Goal: Task Accomplishment & Management: Complete application form

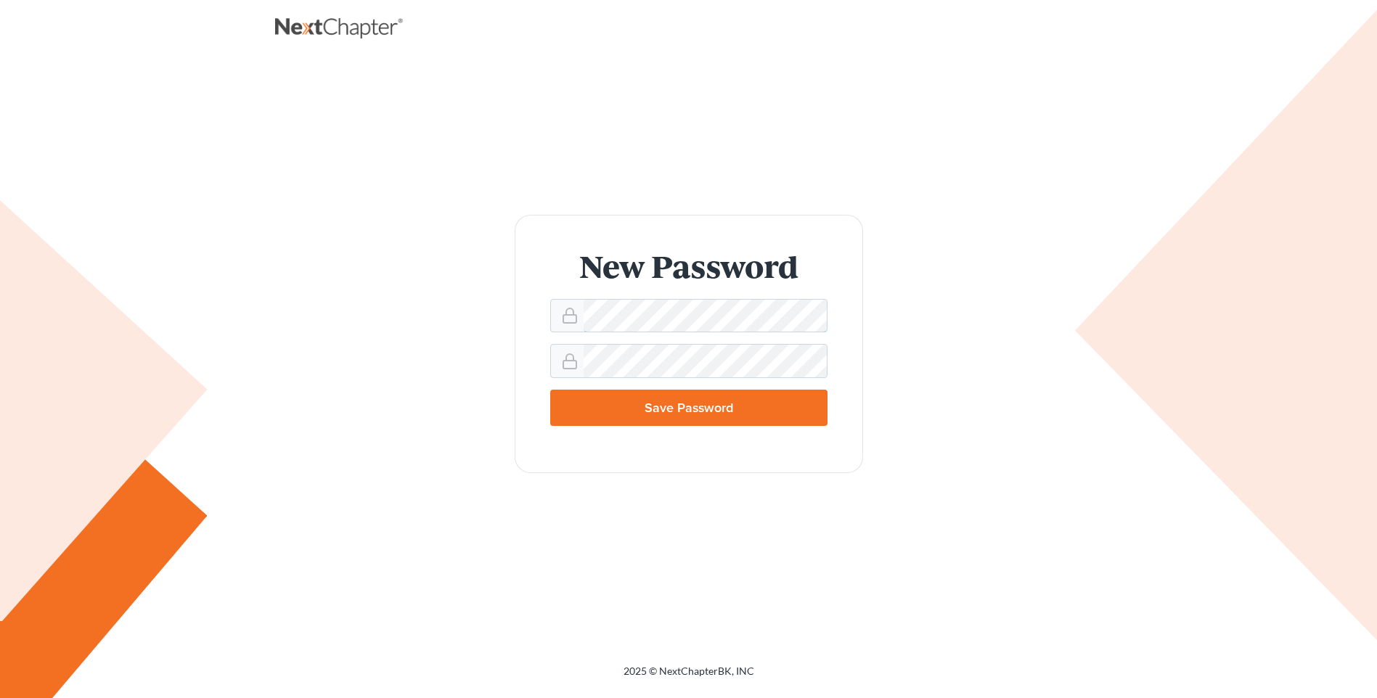
click at [348, 293] on div "New Password Save Password" at bounding box center [689, 344] width 798 height 258
click at [676, 401] on input "Save Password" at bounding box center [688, 408] width 277 height 36
type input "Thinking..."
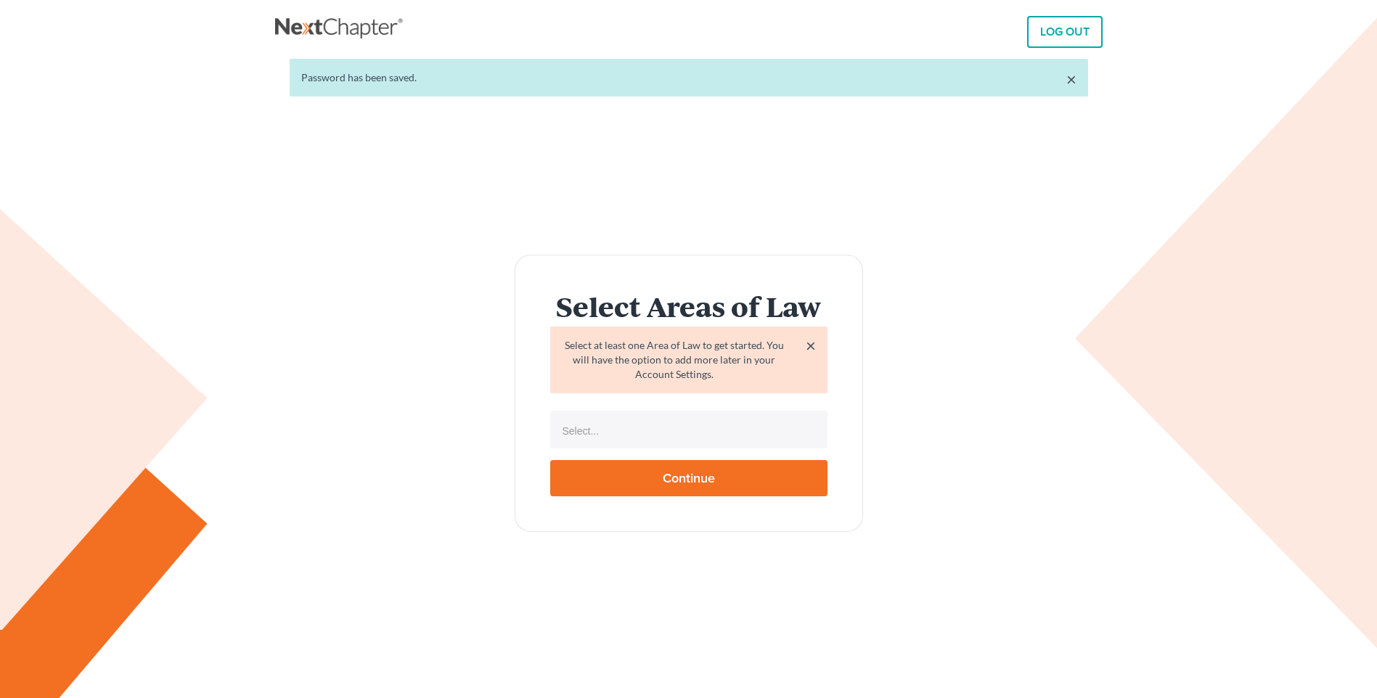
select select
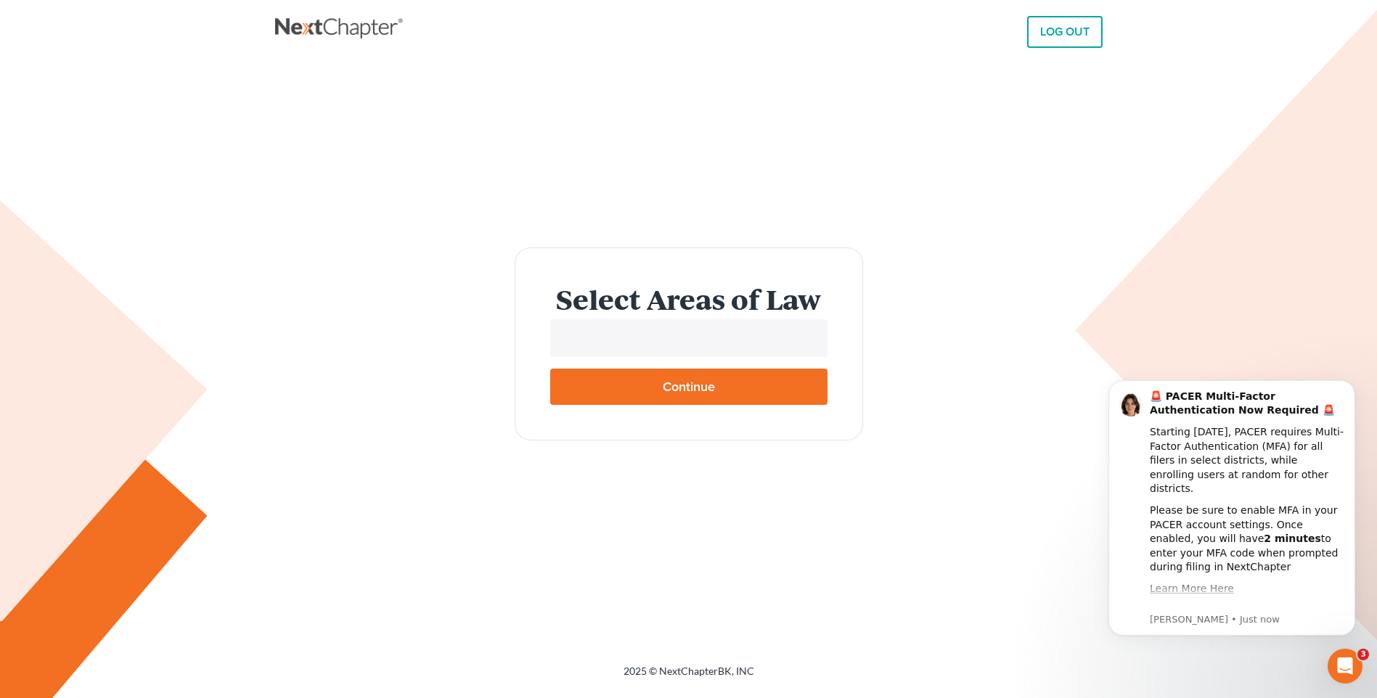
click at [682, 337] on input "text" at bounding box center [687, 340] width 257 height 22
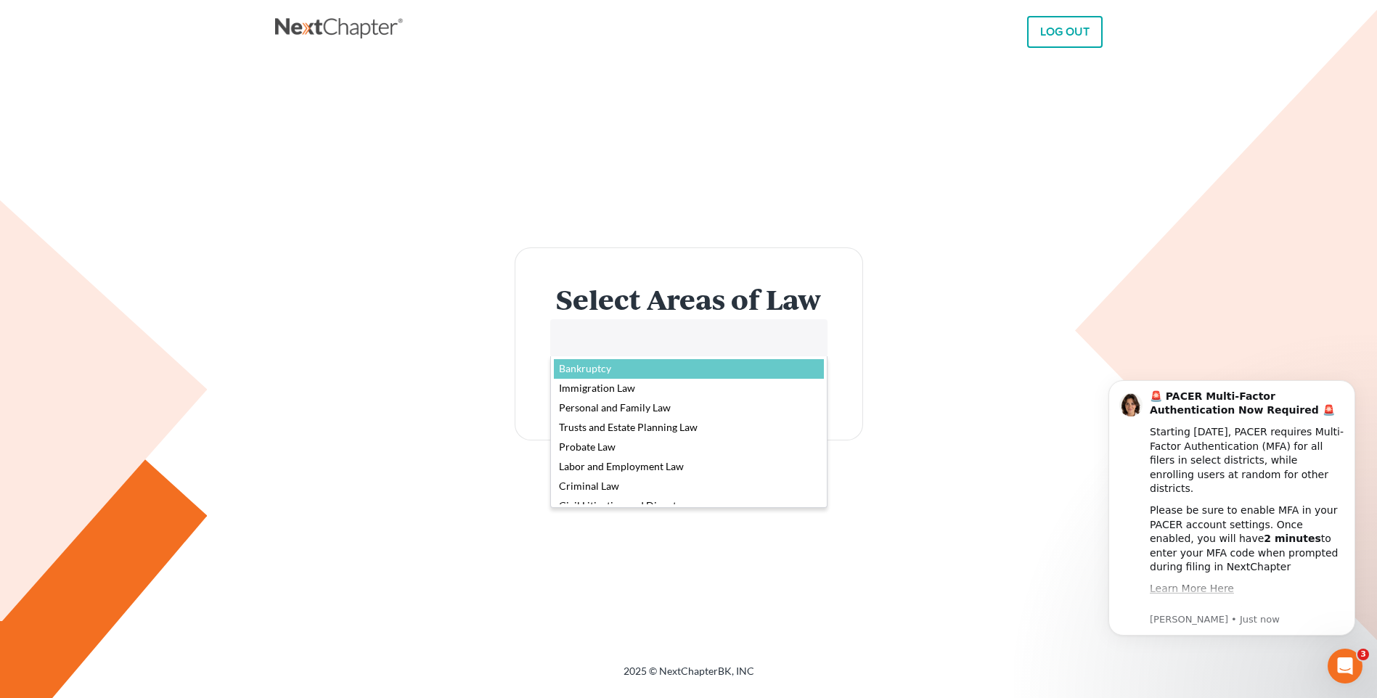
select select "4556"
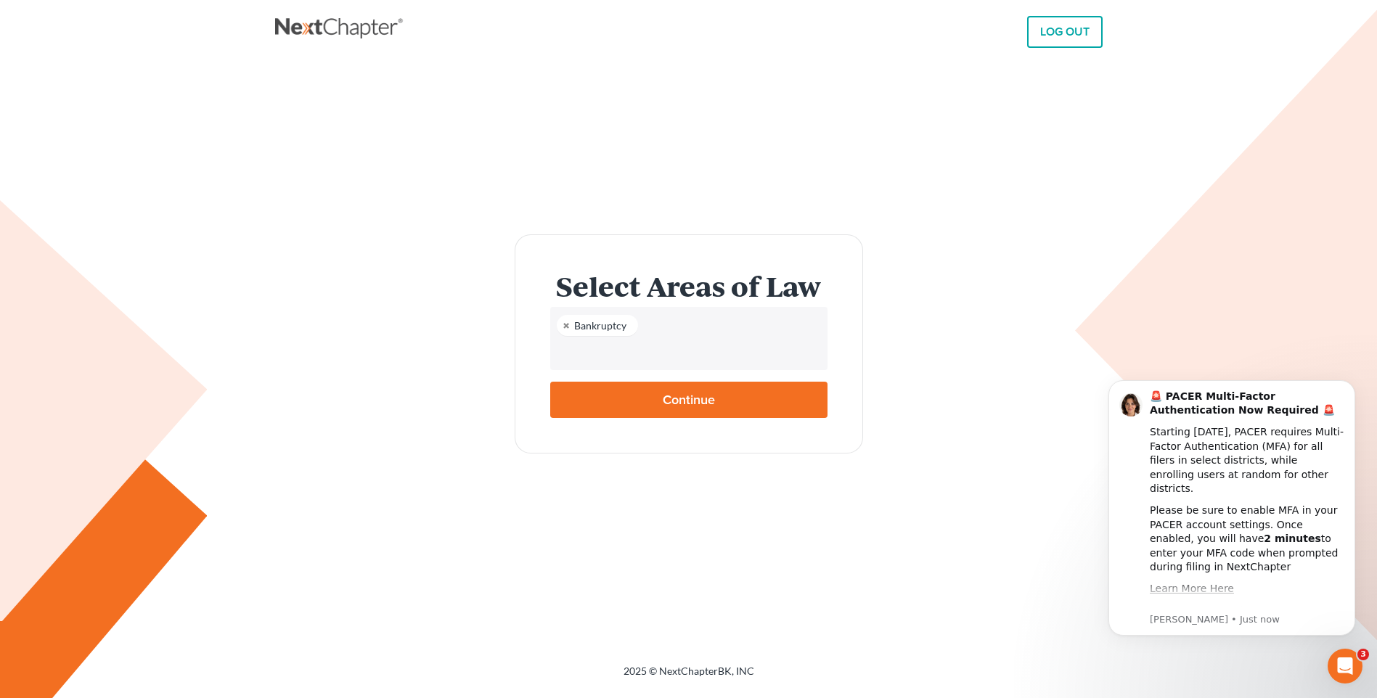
click at [701, 335] on ul "Bankruptcy" at bounding box center [688, 338] width 277 height 63
click at [698, 367] on li at bounding box center [687, 352] width 269 height 29
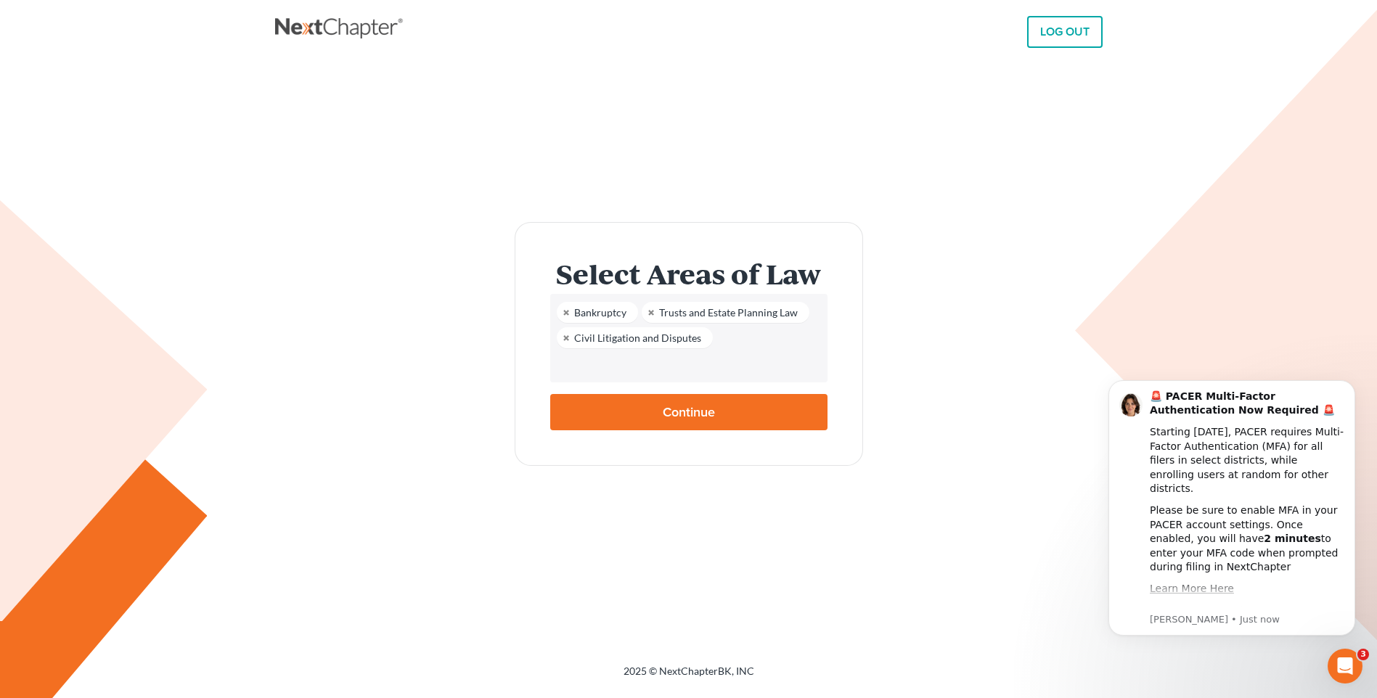
click at [755, 365] on input "text" at bounding box center [687, 365] width 257 height 22
click at [692, 369] on input "text" at bounding box center [687, 365] width 257 height 22
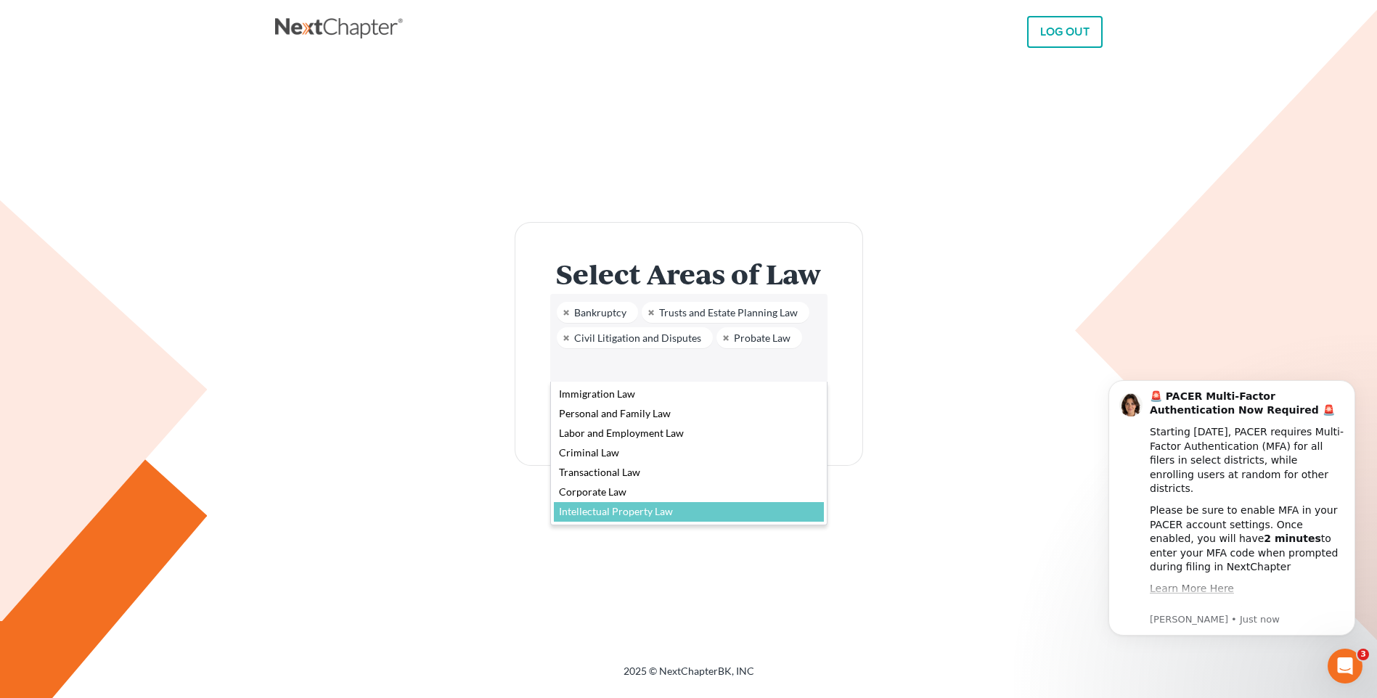
click at [893, 519] on body "LOG OUT × Password has been saved. Select Areas of Law × Select at least one Ar…" at bounding box center [688, 349] width 1377 height 698
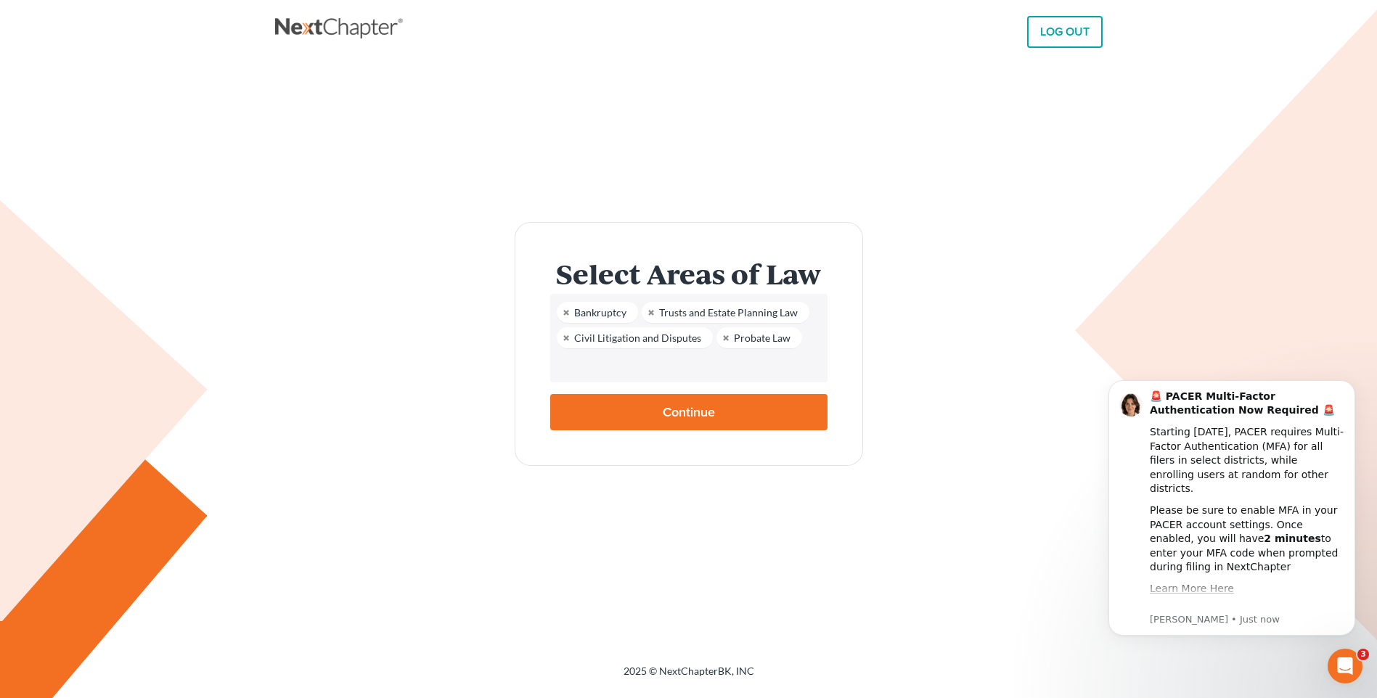
click at [708, 393] on form "Select Areas of Law × Select at least one Area of Law to get started. You will …" at bounding box center [689, 344] width 348 height 244
click at [708, 406] on input "Continue" at bounding box center [688, 412] width 277 height 36
type input "Thinking..."
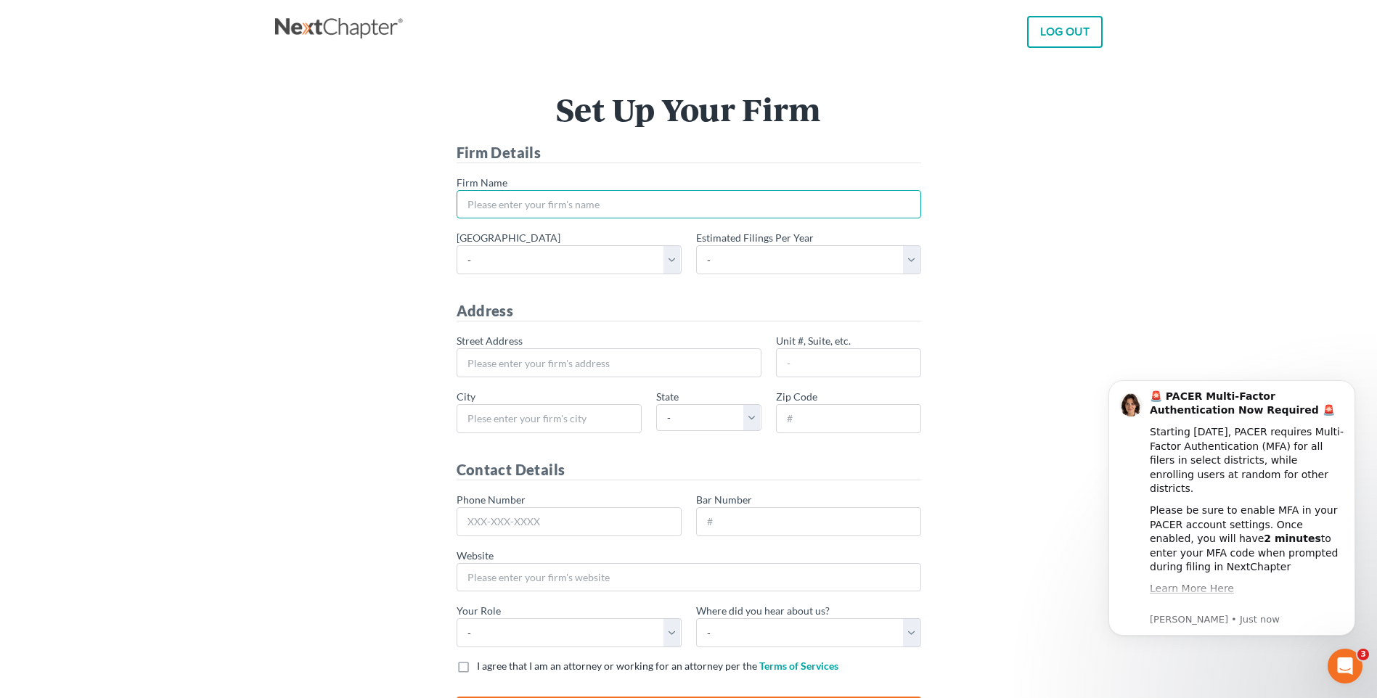
click at [594, 213] on input "* Firm Name" at bounding box center [689, 204] width 465 height 29
type input "[PERSON_NAME] Legal Group"
click at [666, 256] on select "- Alabama - Middle Alabama - Northern Alabama - Southern Alaska Arizona Arkansa…" at bounding box center [569, 259] width 225 height 29
select select "3"
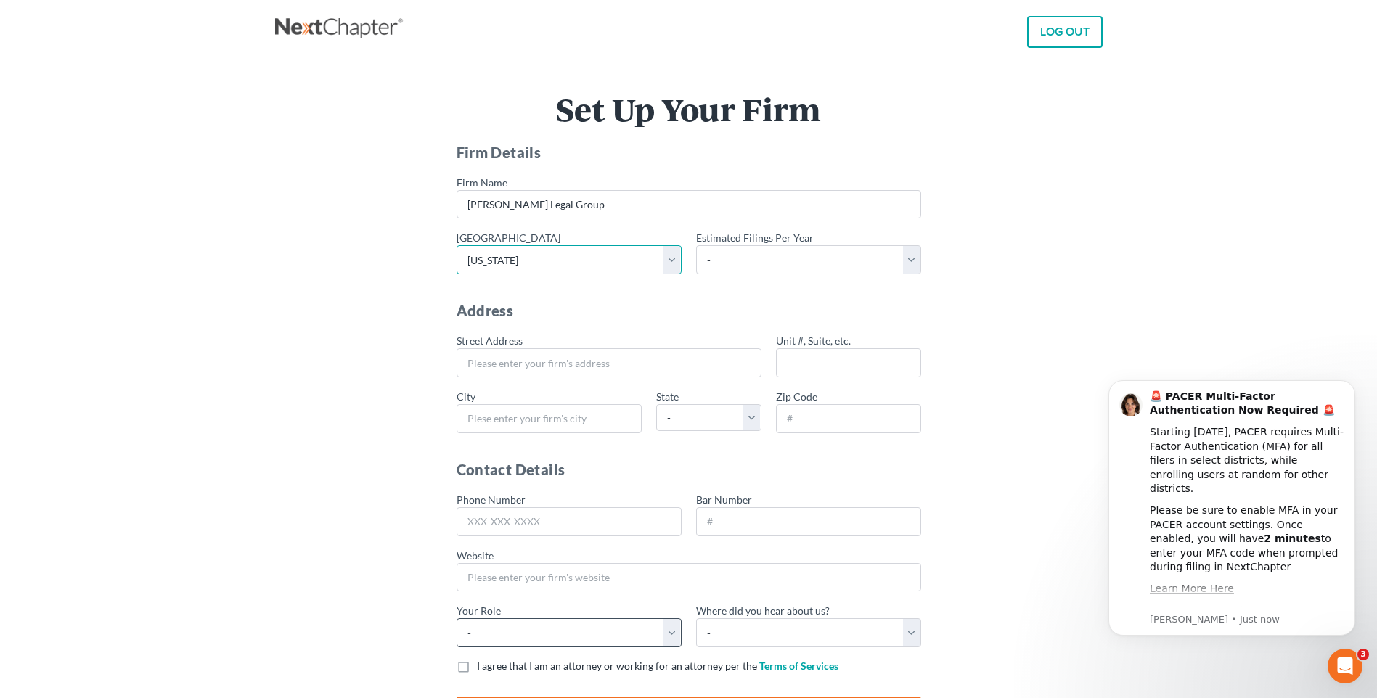
click at [457, 245] on select "- Alabama - Middle Alabama - Northern Alabama - Southern Alaska Arizona Arkansa…" at bounding box center [569, 259] width 225 height 29
click at [867, 246] on select "- 1-10 11-50 50+" at bounding box center [808, 259] width 225 height 29
select select "10"
click at [696, 245] on select "- 1-10 11-50 50+" at bounding box center [808, 259] width 225 height 29
click at [499, 358] on input "* Street Address" at bounding box center [609, 362] width 305 height 29
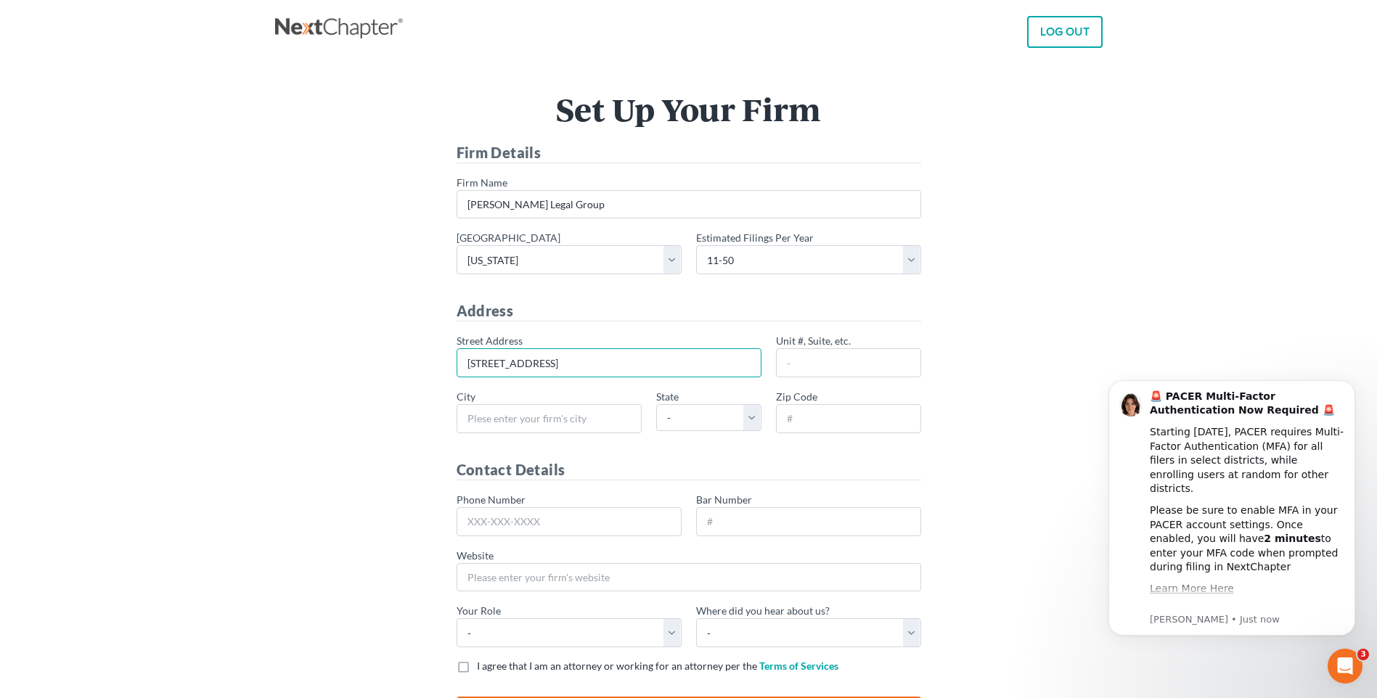
type input "220 N Main St"
click at [552, 406] on input "Madisonvillek" at bounding box center [549, 418] width 185 height 29
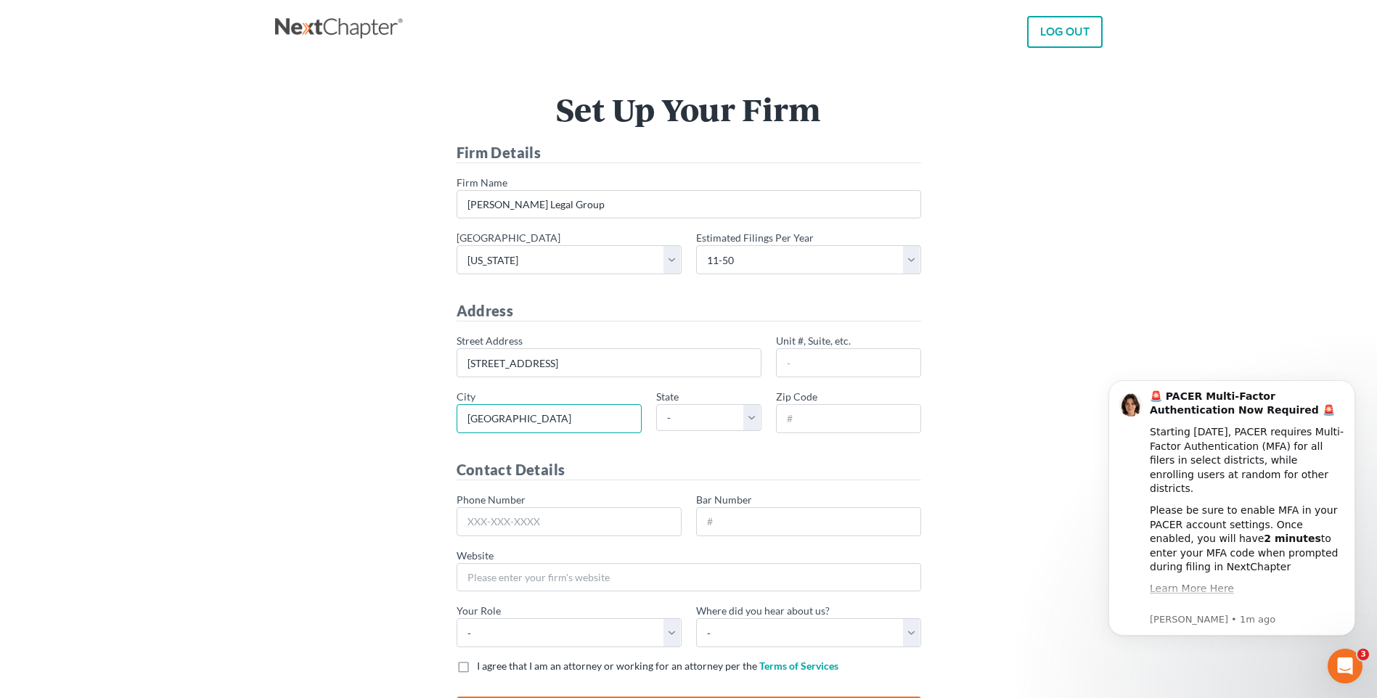
type input "Madisonville"
select select "KY"
type input "42431"
click at [517, 515] on input "Phone Number" at bounding box center [569, 521] width 225 height 29
type input "270-245-5061"
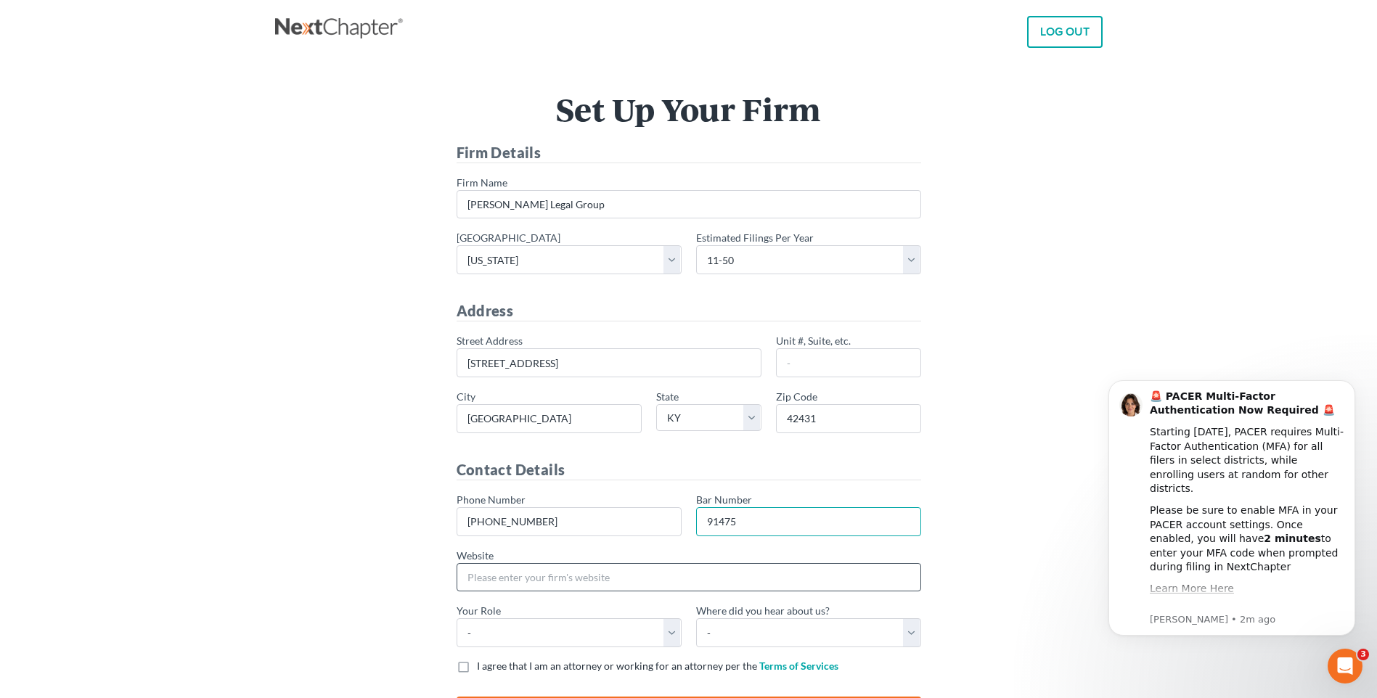
type input "91475"
click at [624, 584] on input "Website" at bounding box center [689, 577] width 465 height 29
type input "Riddlelegalgroup.com"
click at [658, 629] on select "- Attorney Paralegal Assistant" at bounding box center [569, 632] width 225 height 29
select select "assistant"
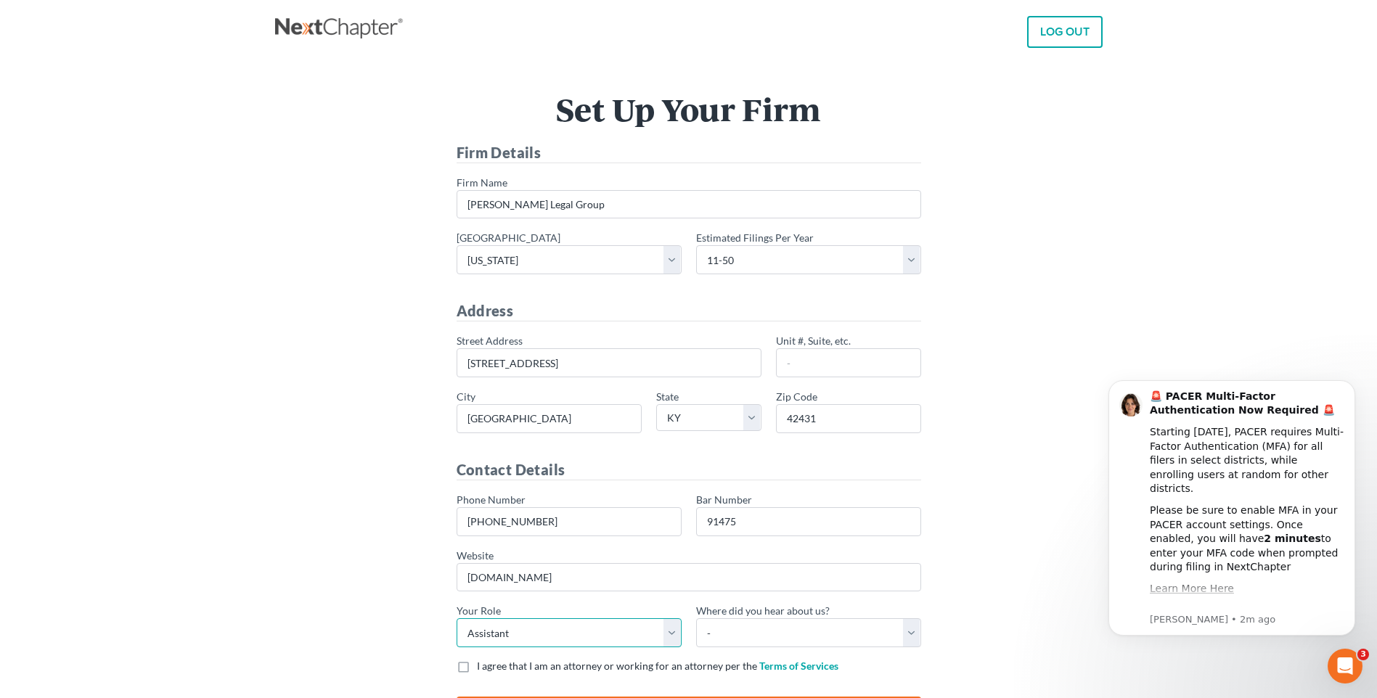
click at [457, 618] on select "- Attorney Paralegal Assistant" at bounding box center [569, 632] width 225 height 29
click at [751, 640] on select "- Bar association Capterra Clio Email Facebook Google Word of mouth Other" at bounding box center [808, 632] width 225 height 29
select select "Word of Mouth"
click at [696, 618] on select "- Bar association Capterra Clio Email Facebook Google Word of mouth Other" at bounding box center [808, 632] width 225 height 29
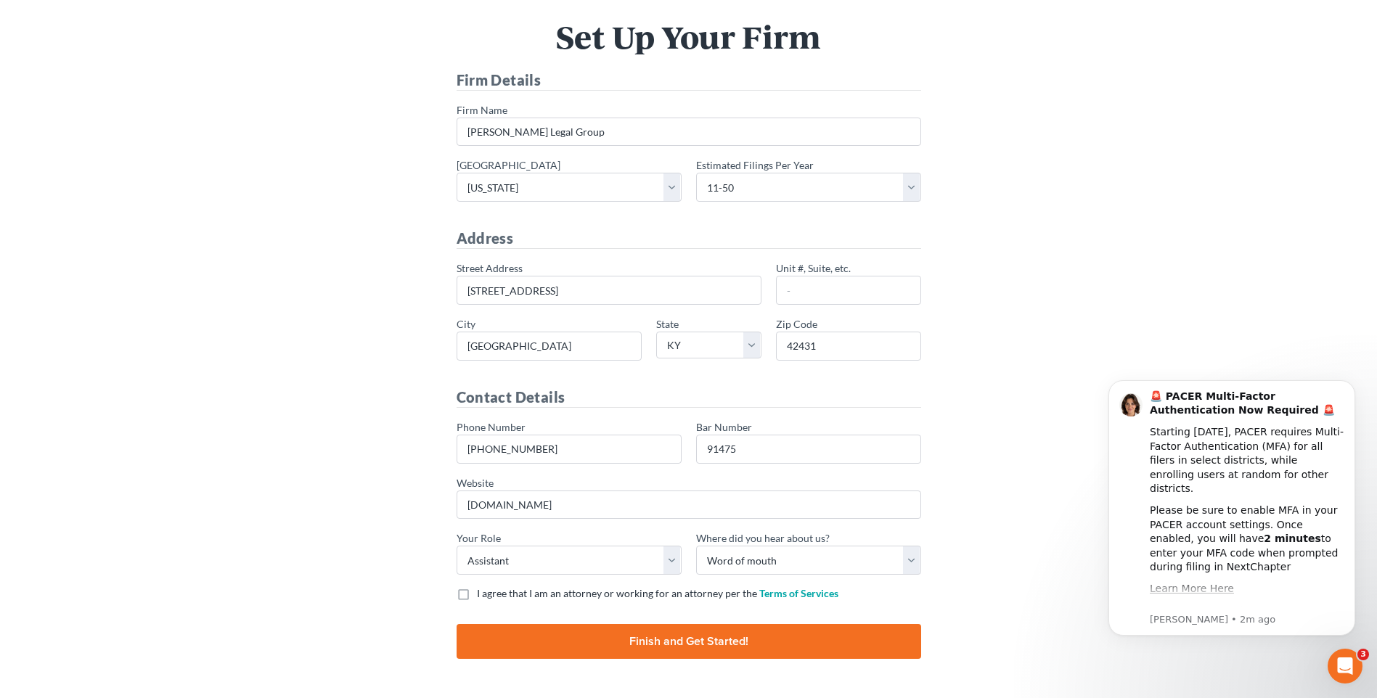
click at [477, 589] on label "I agree that I am an attorney or working for an attorney per the Terms of Servi…" at bounding box center [657, 593] width 361 height 15
click at [483, 589] on input "I agree that I am an attorney or working for an attorney per the Terms of Servi…" at bounding box center [487, 590] width 9 height 9
checkbox input "true"
click at [600, 648] on input "Finish and Get Started!" at bounding box center [689, 641] width 465 height 35
type input "Thinking..."
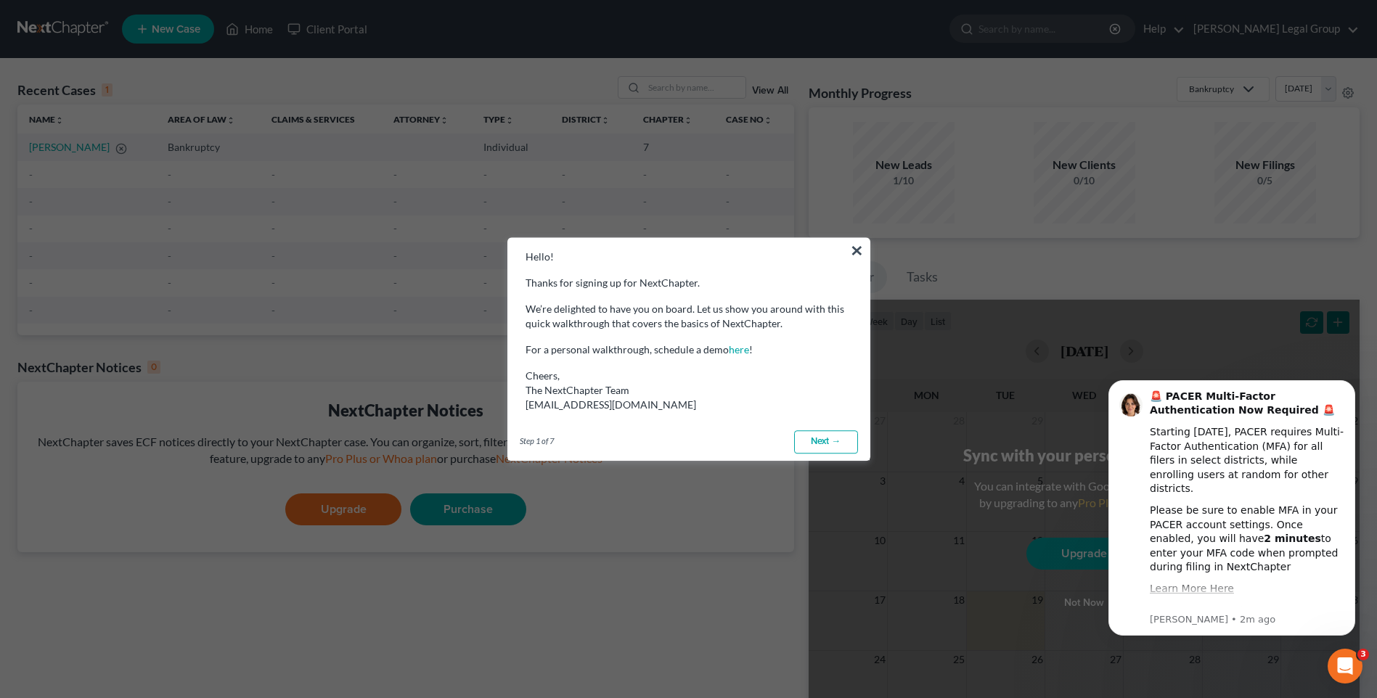
click at [820, 447] on link "Next →" at bounding box center [826, 441] width 64 height 23
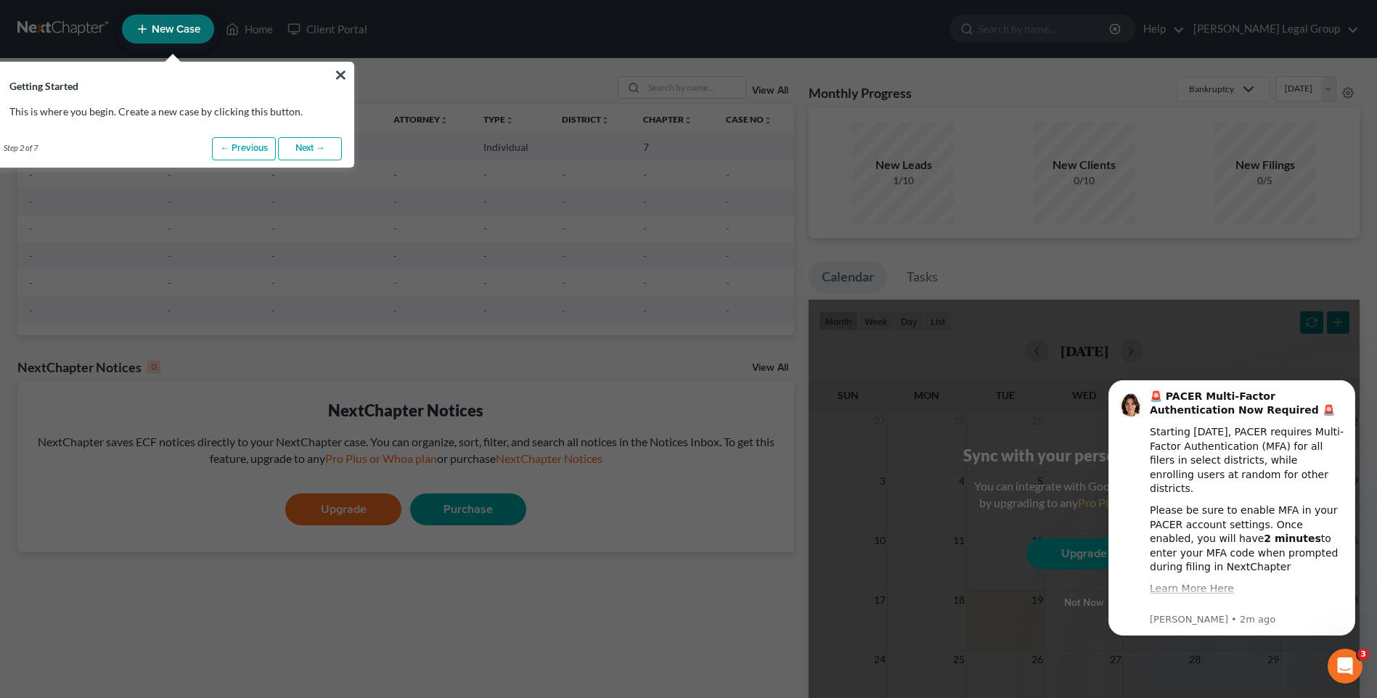
click at [307, 137] on link "Next →" at bounding box center [310, 148] width 64 height 23
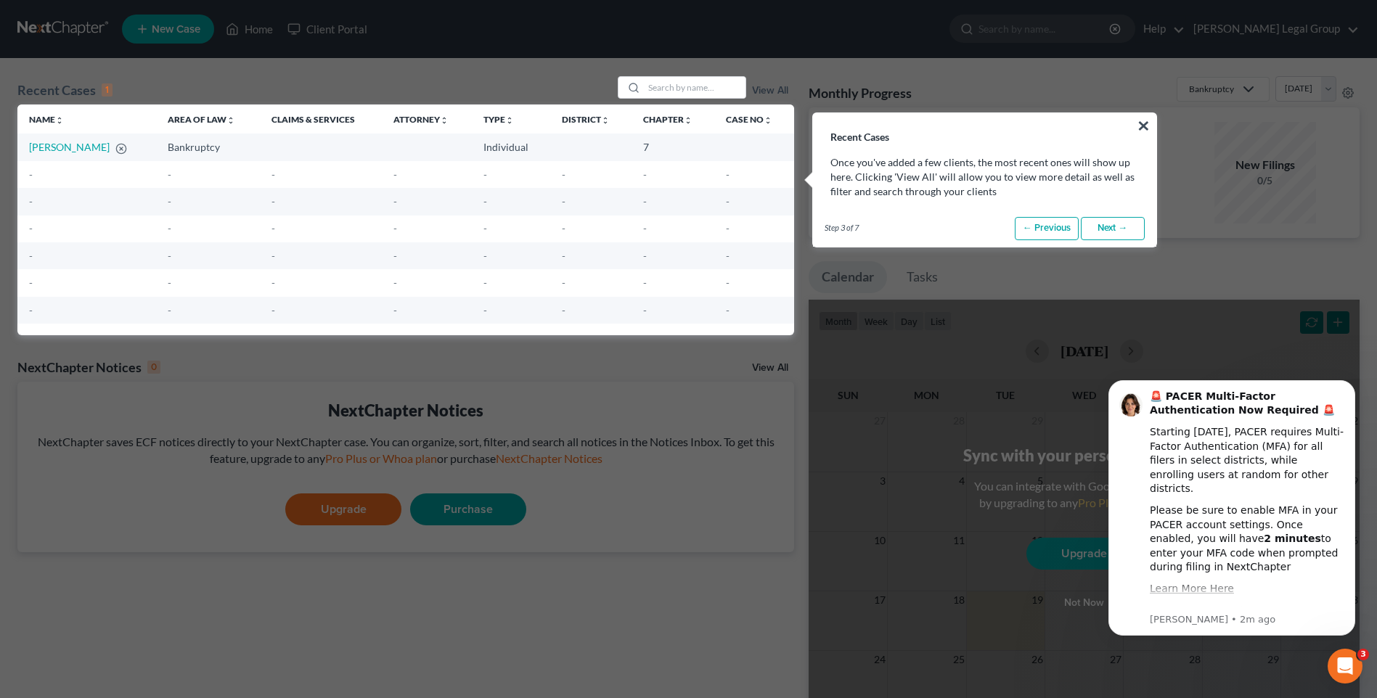
click at [1092, 224] on link "Next →" at bounding box center [1113, 228] width 64 height 23
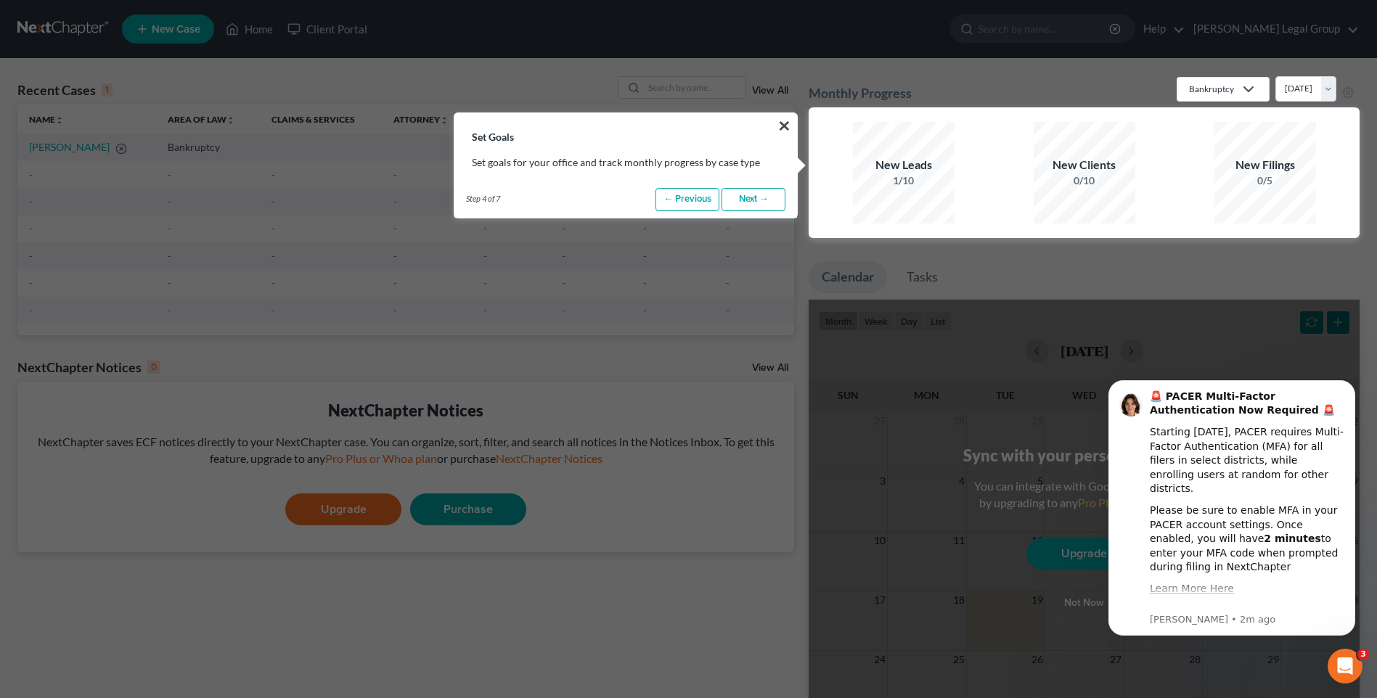
click at [779, 199] on link "Next →" at bounding box center [753, 199] width 64 height 23
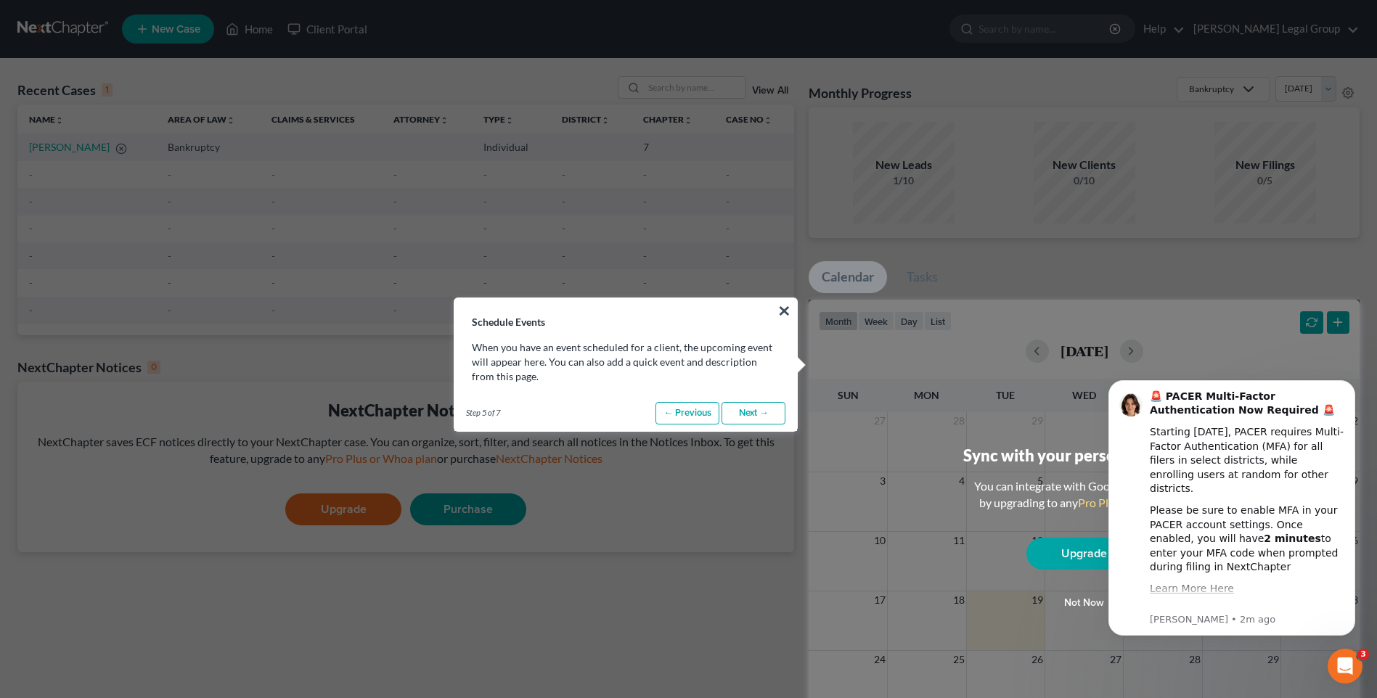
click at [742, 420] on link "Next →" at bounding box center [753, 413] width 64 height 23
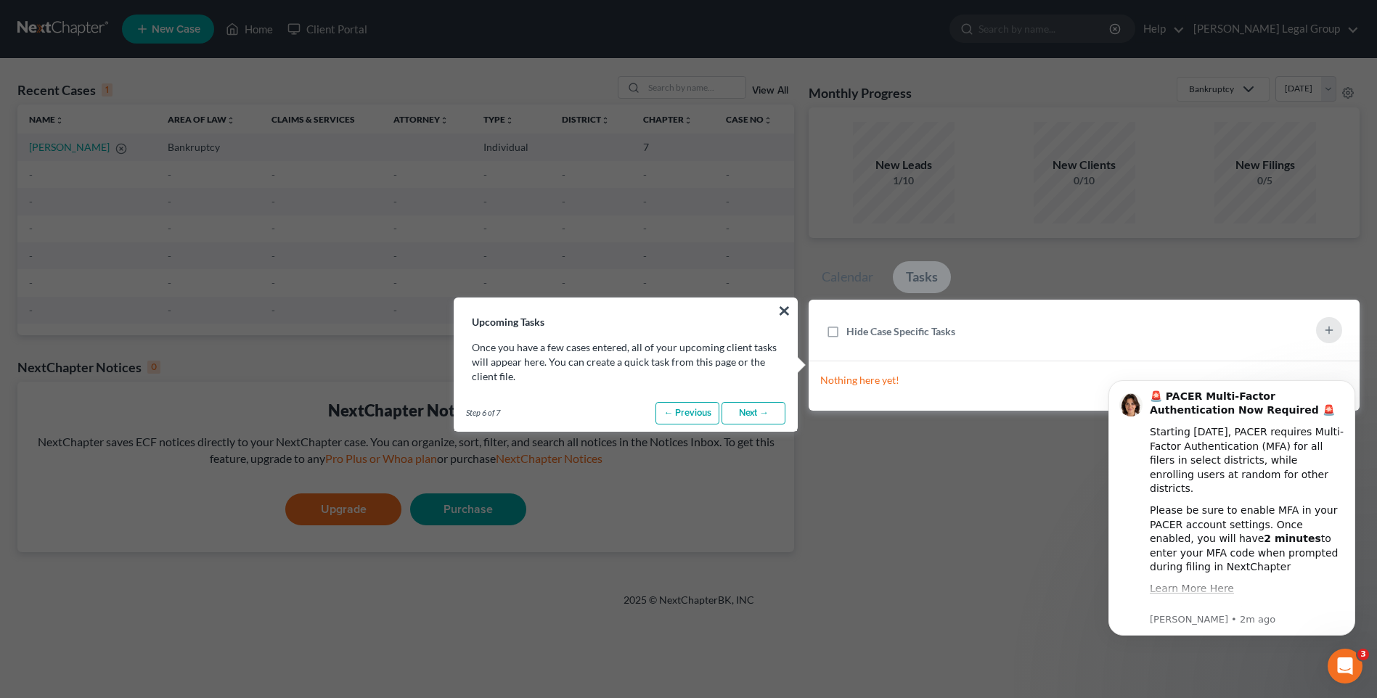
click at [742, 420] on link "Next →" at bounding box center [753, 413] width 64 height 23
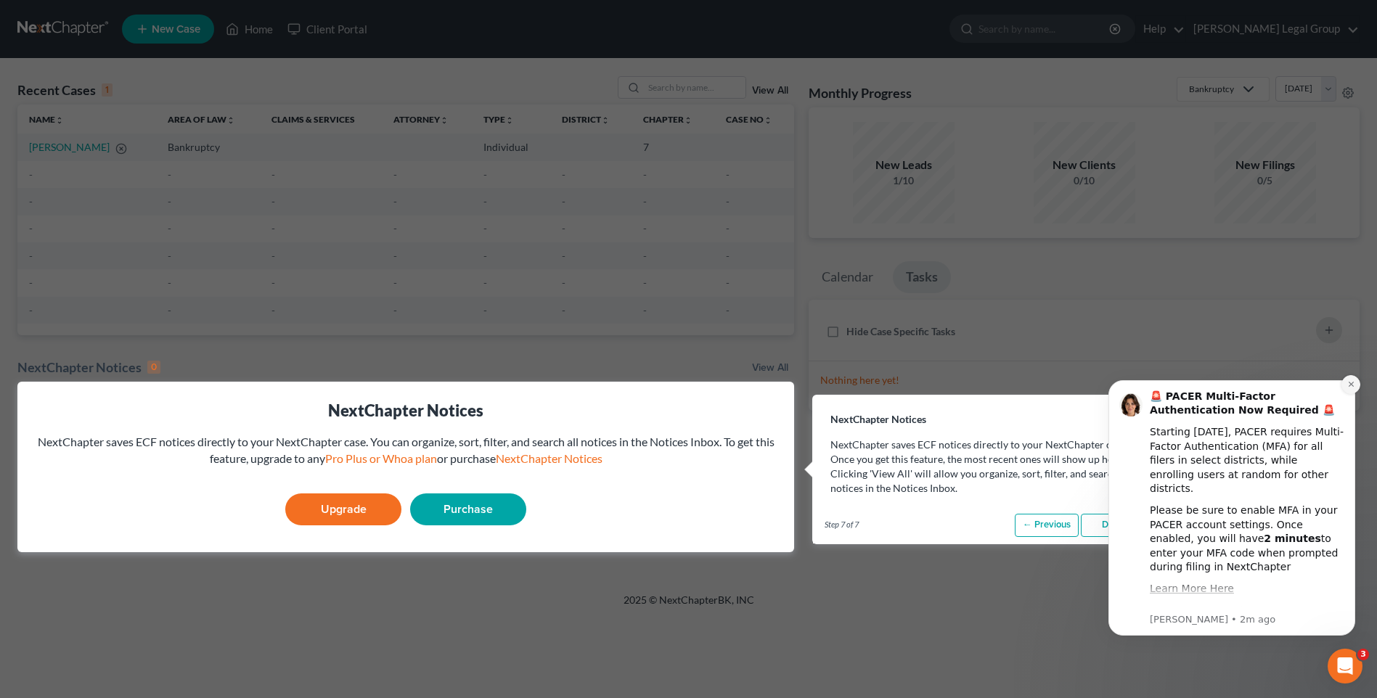
click at [1347, 385] on icon "Dismiss notification" at bounding box center [1351, 384] width 8 height 8
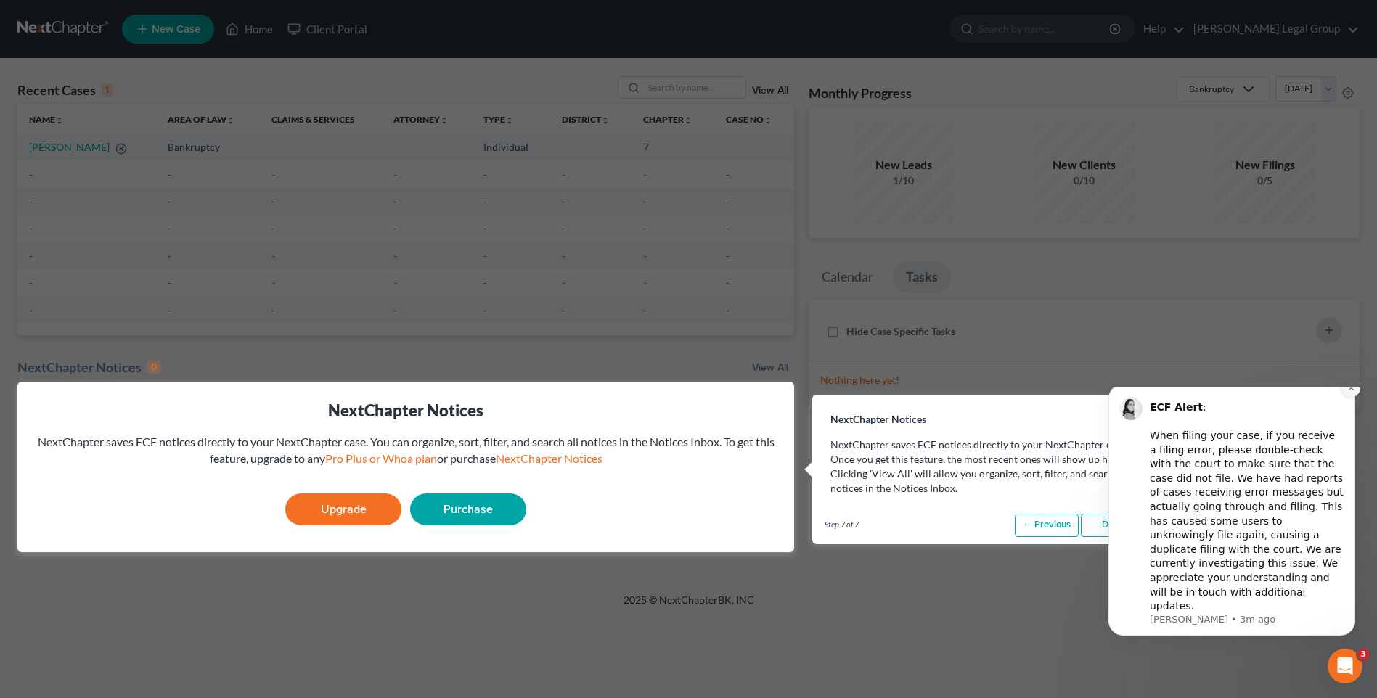
click at [1354, 392] on icon "Dismiss notification" at bounding box center [1351, 388] width 8 height 8
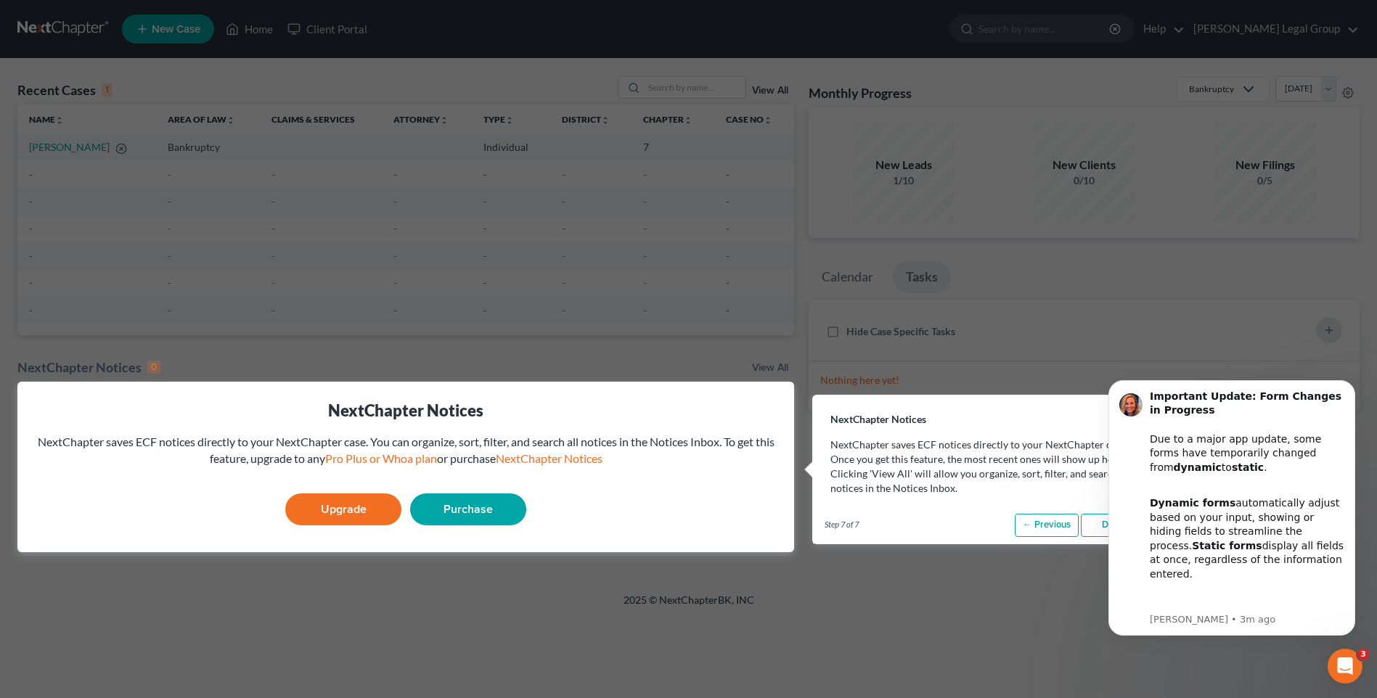
click at [1354, 412] on div "Important Update: Form Changes in Progress Due to a major app update, some form…" at bounding box center [1231, 507] width 247 height 255
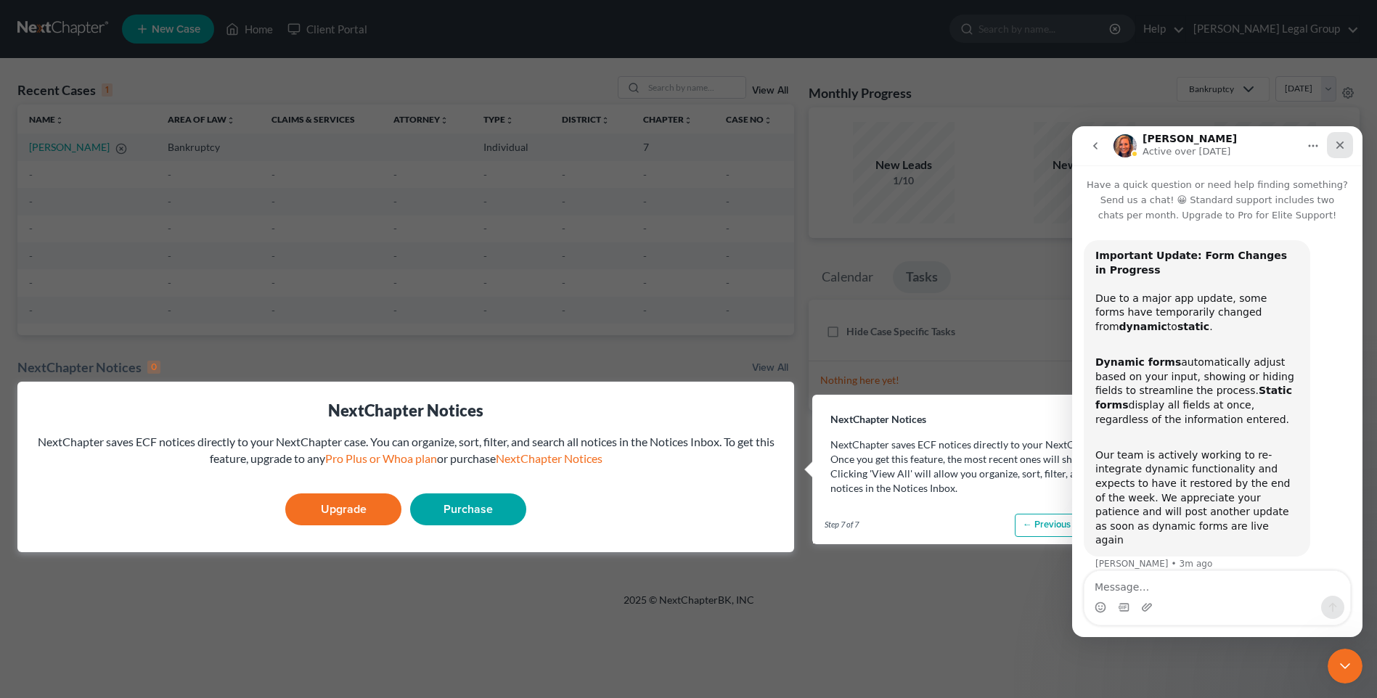
click at [1346, 144] on div "Close" at bounding box center [1340, 145] width 26 height 26
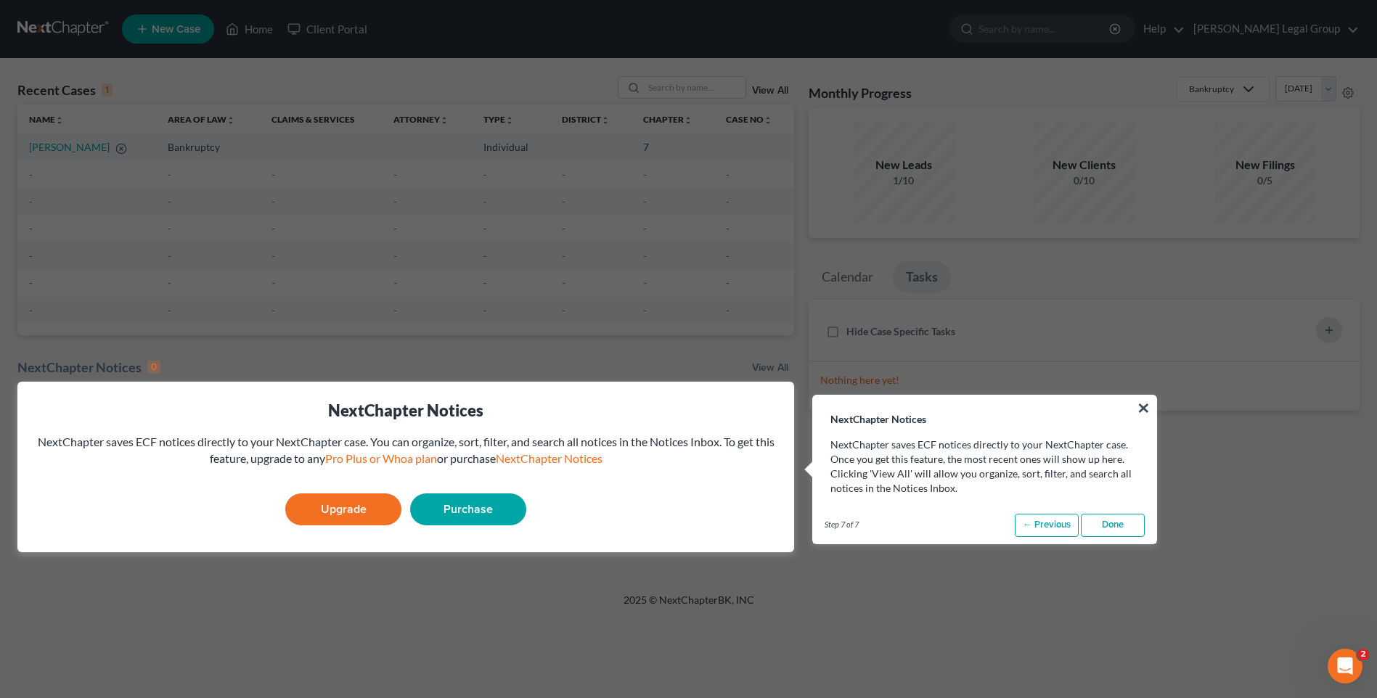
click at [1104, 520] on link "Done" at bounding box center [1113, 525] width 64 height 23
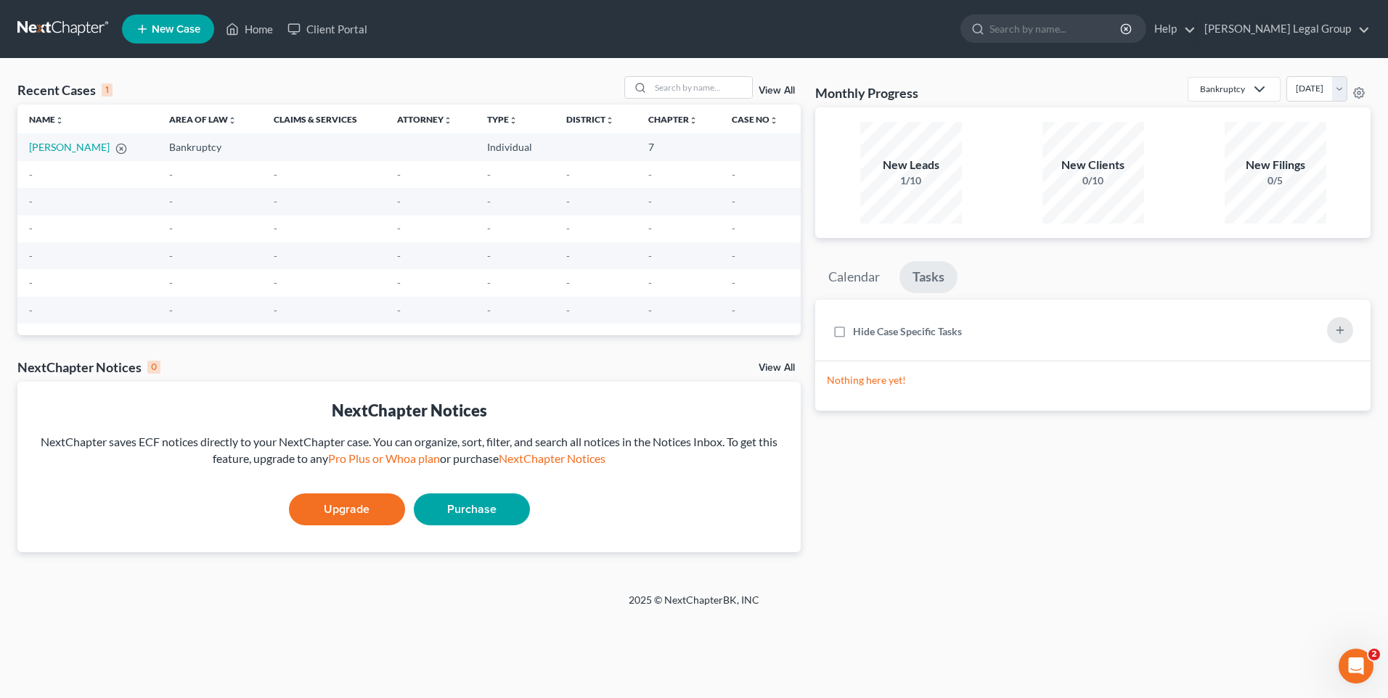
click at [199, 28] on span "New Case" at bounding box center [176, 29] width 49 height 11
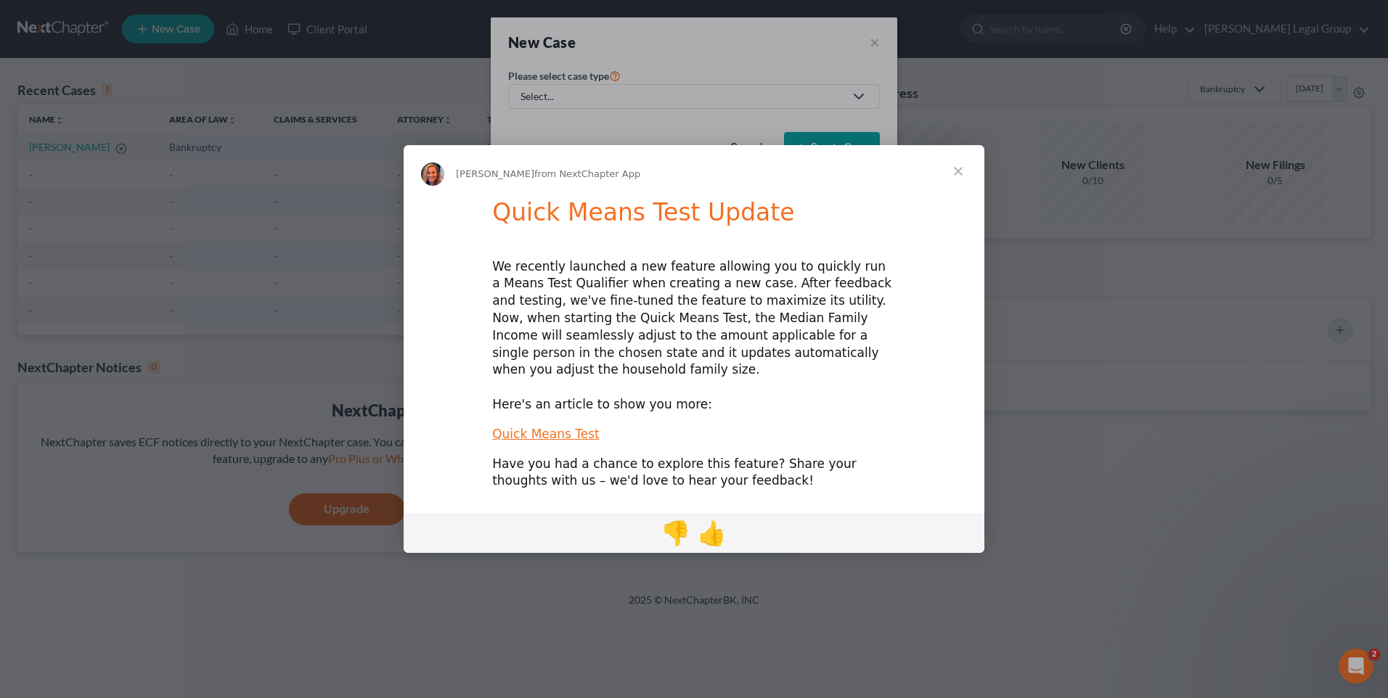
click at [965, 183] on span "Close" at bounding box center [958, 171] width 52 height 52
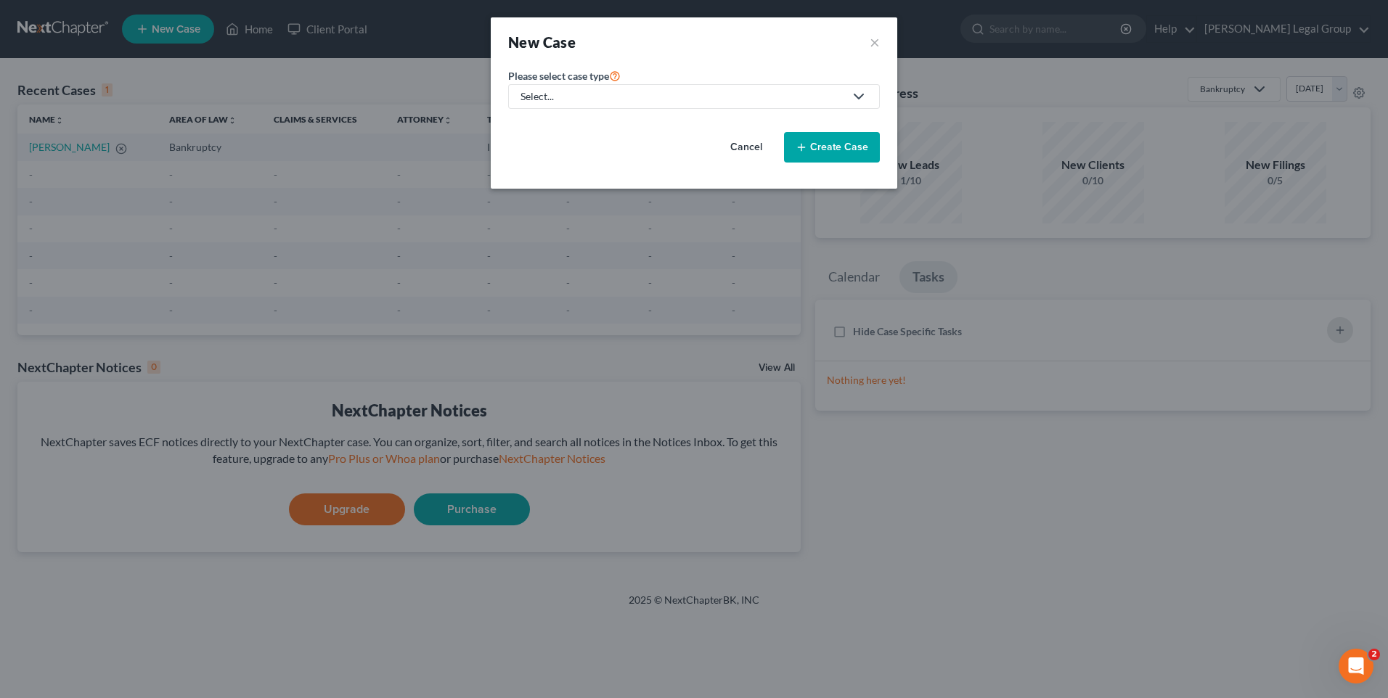
click at [638, 91] on div "Select..." at bounding box center [682, 96] width 324 height 15
click at [597, 120] on div "Bankruptcy" at bounding box center [591, 125] width 139 height 15
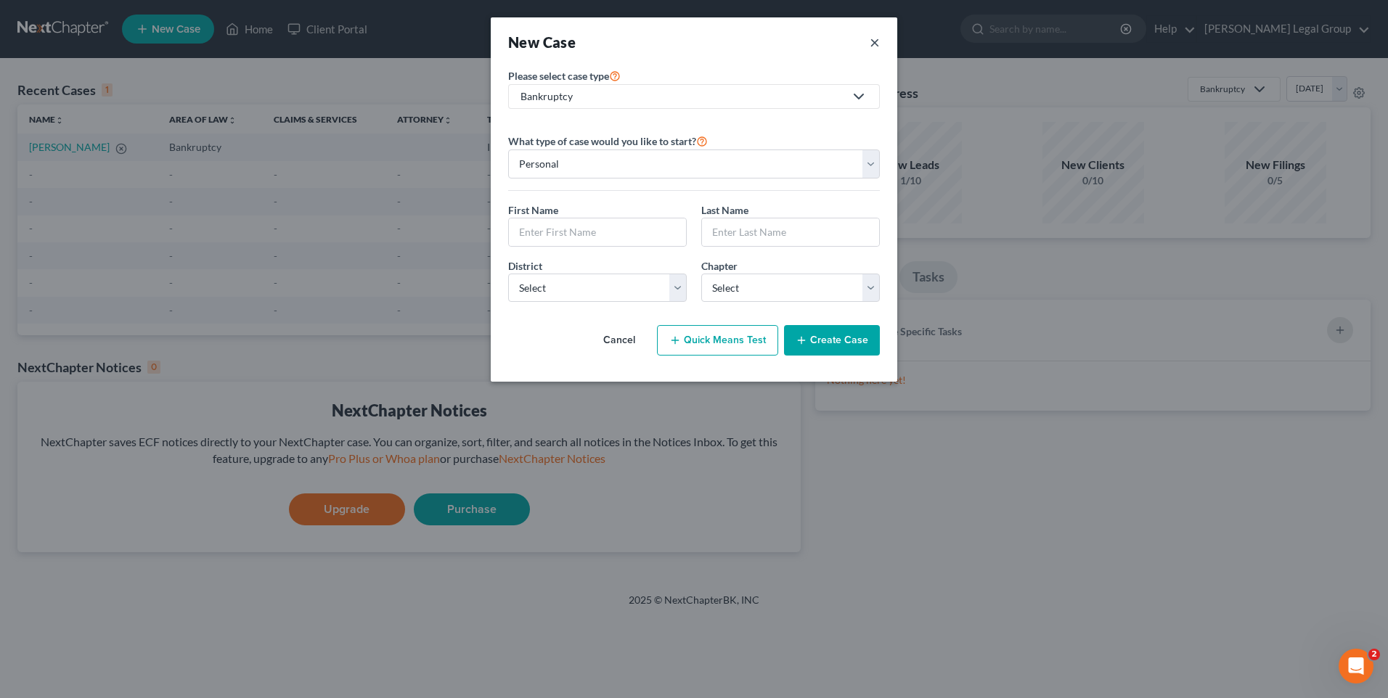
click at [877, 48] on button "×" at bounding box center [875, 42] width 10 height 20
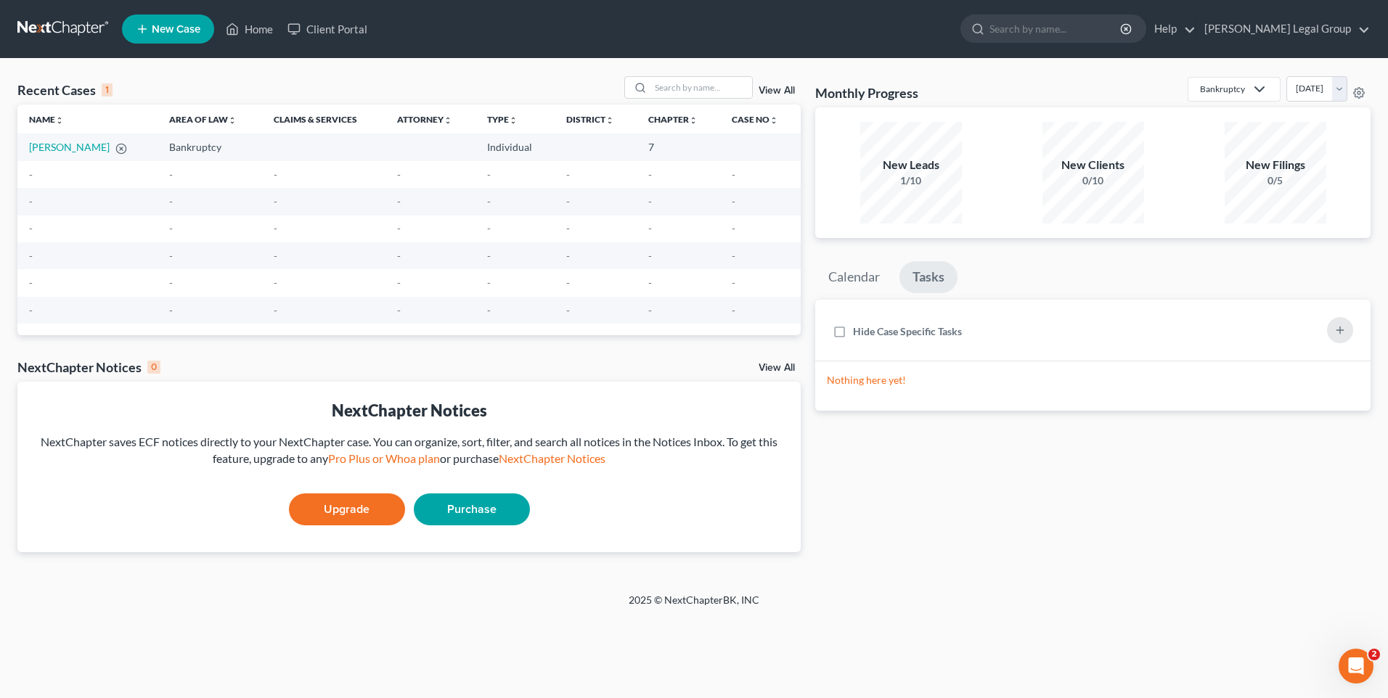
click at [145, 31] on icon at bounding box center [142, 28] width 13 height 17
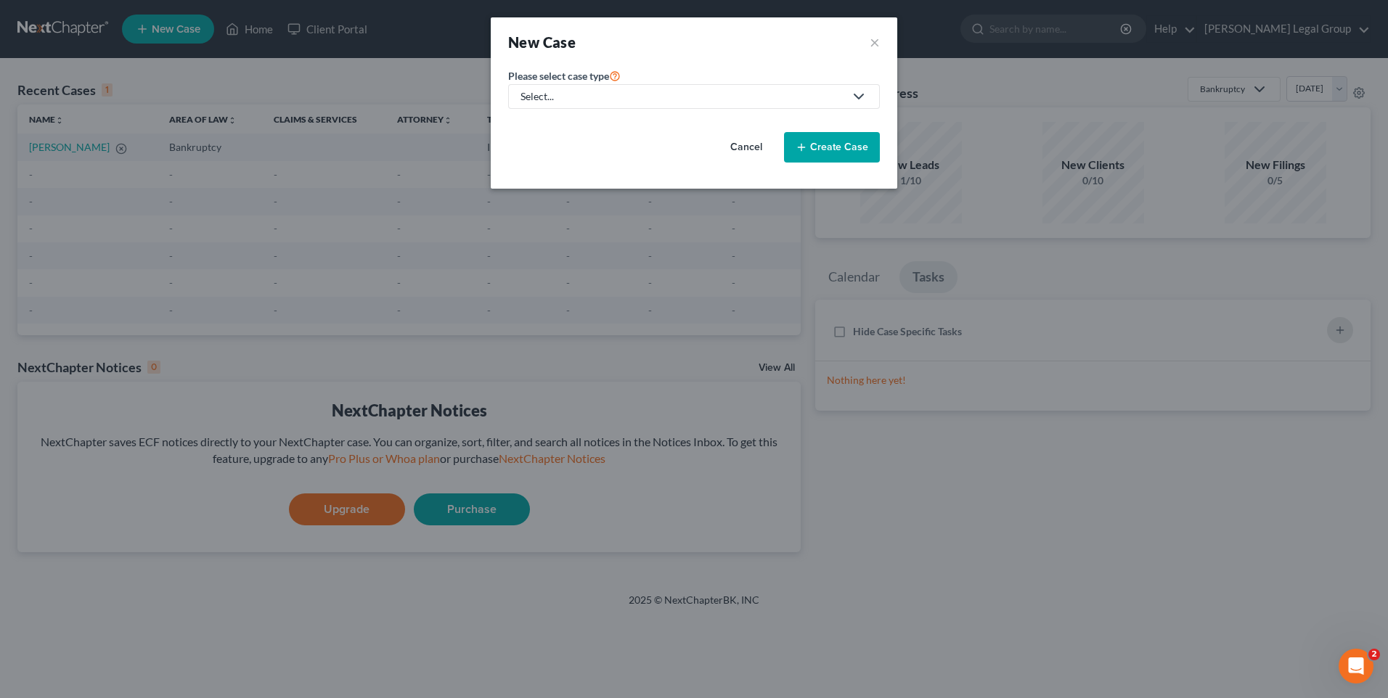
click at [762, 93] on div "Select..." at bounding box center [682, 96] width 324 height 15
click at [594, 141] on div "Civil Litigation and Disputes" at bounding box center [591, 147] width 139 height 15
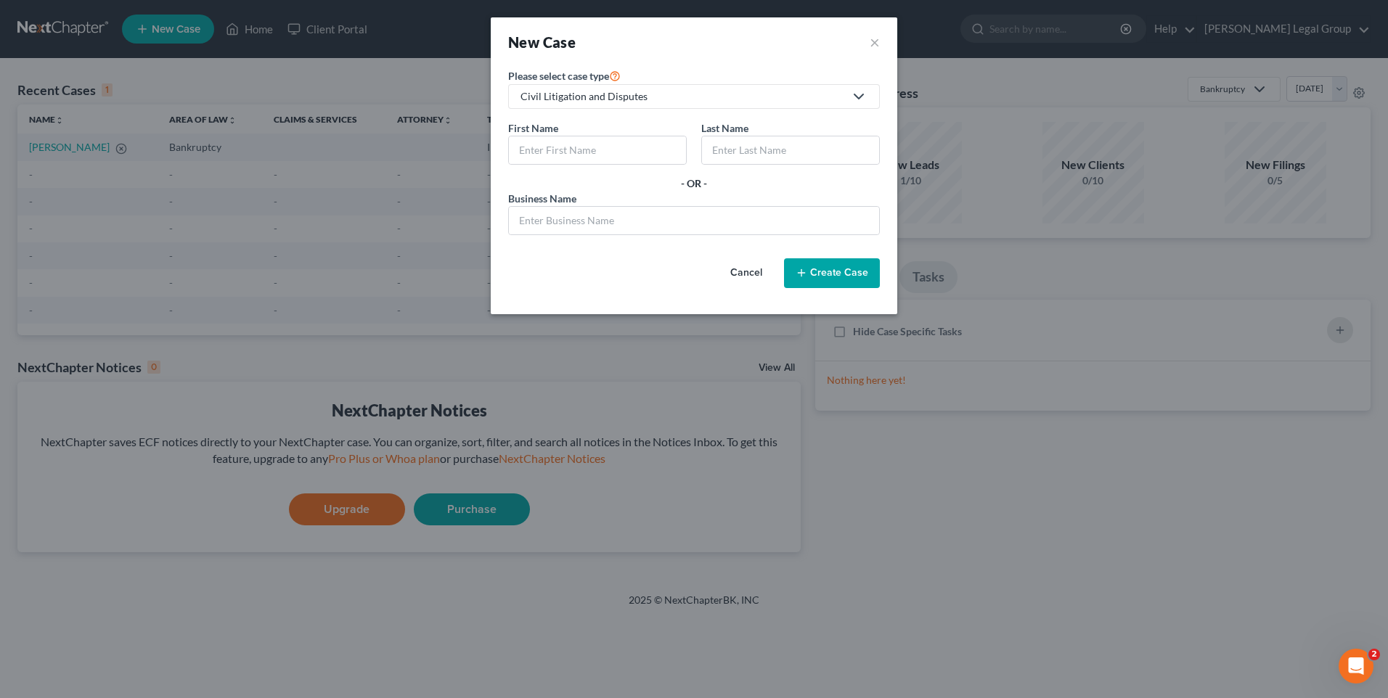
click at [738, 273] on button "Cancel" at bounding box center [746, 273] width 64 height 29
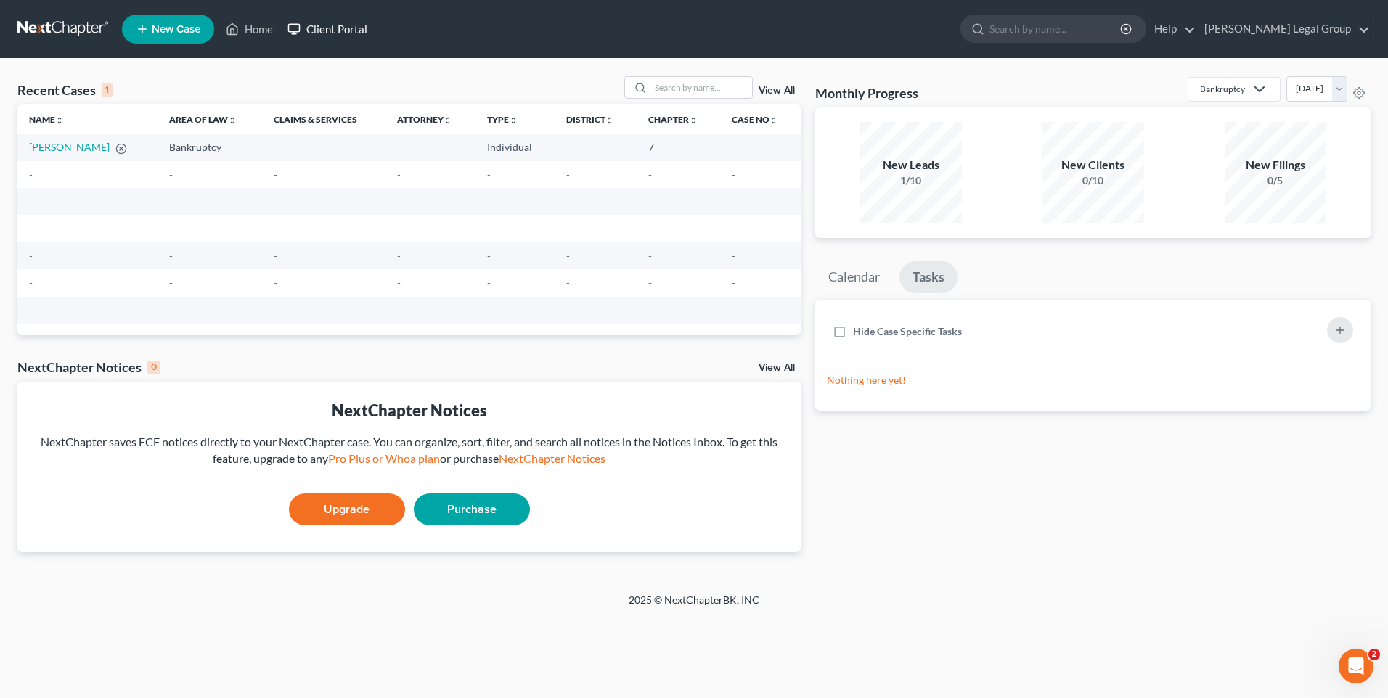
click at [293, 22] on icon at bounding box center [293, 28] width 13 height 17
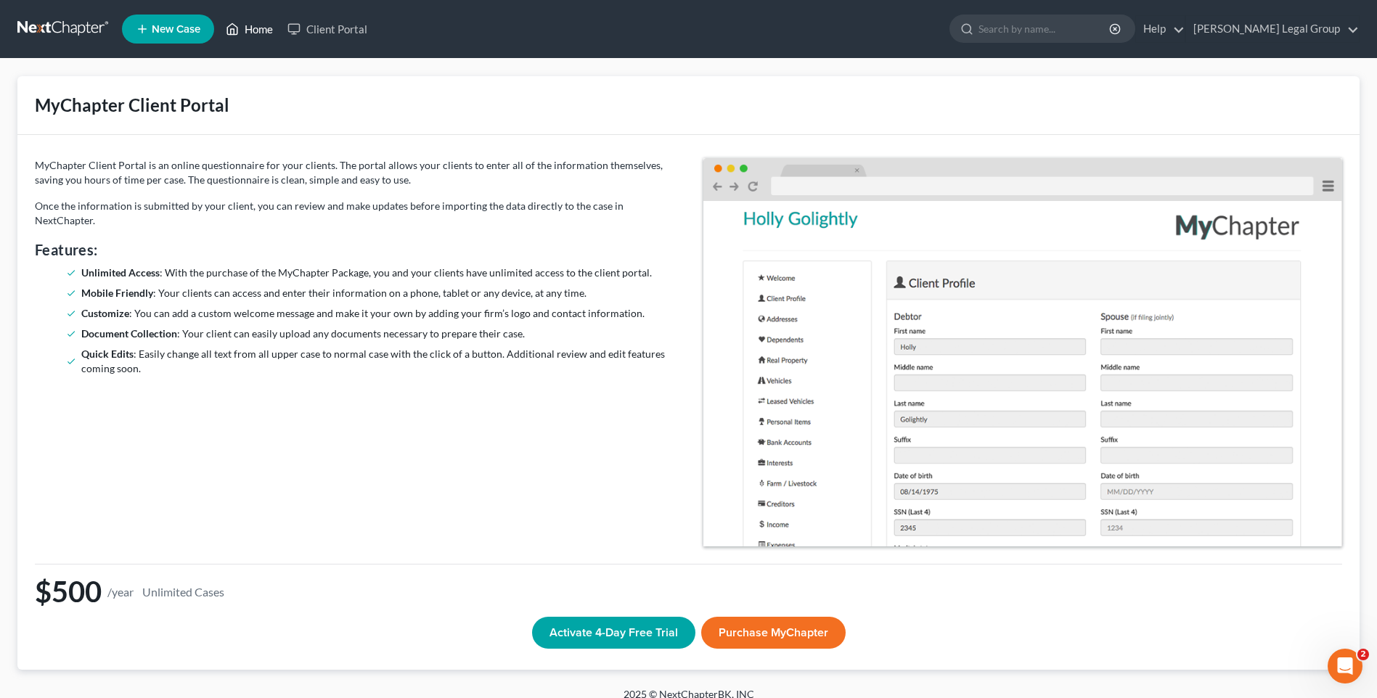
click at [263, 28] on link "Home" at bounding box center [249, 29] width 62 height 26
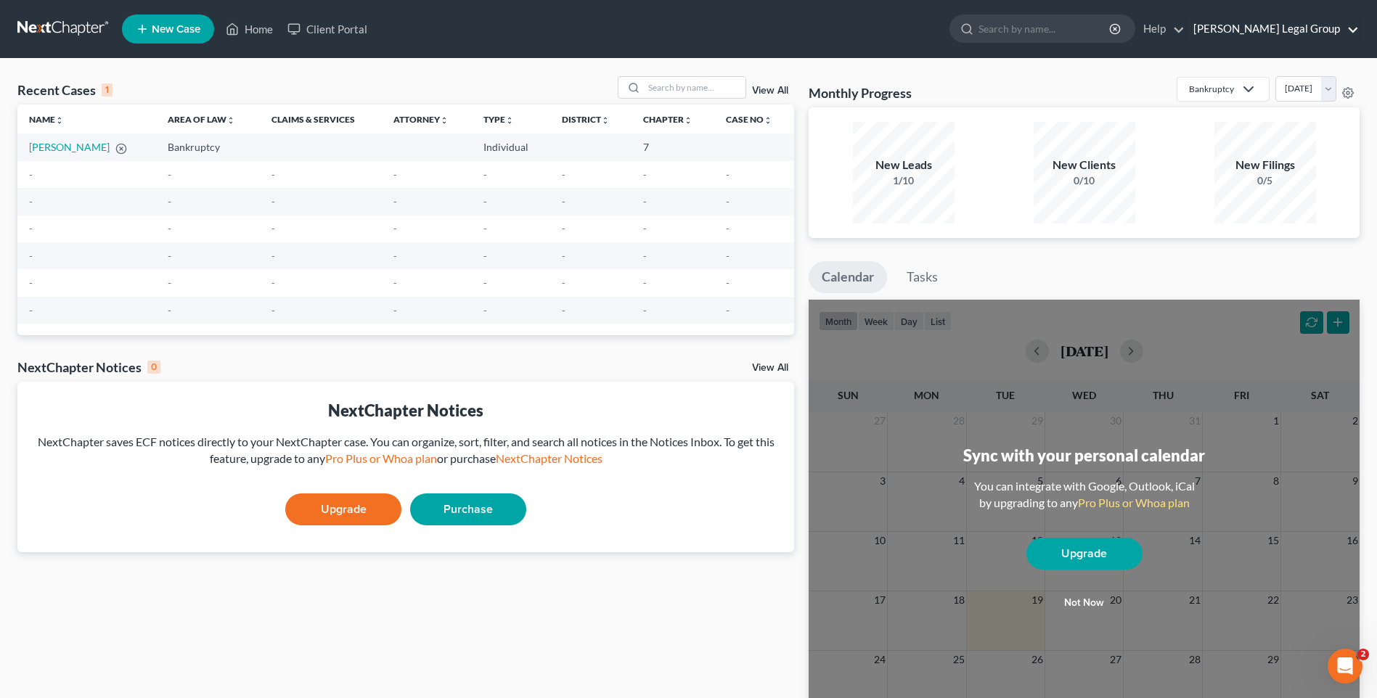
click at [1252, 28] on link "Riddle Legal Group" at bounding box center [1272, 29] width 173 height 26
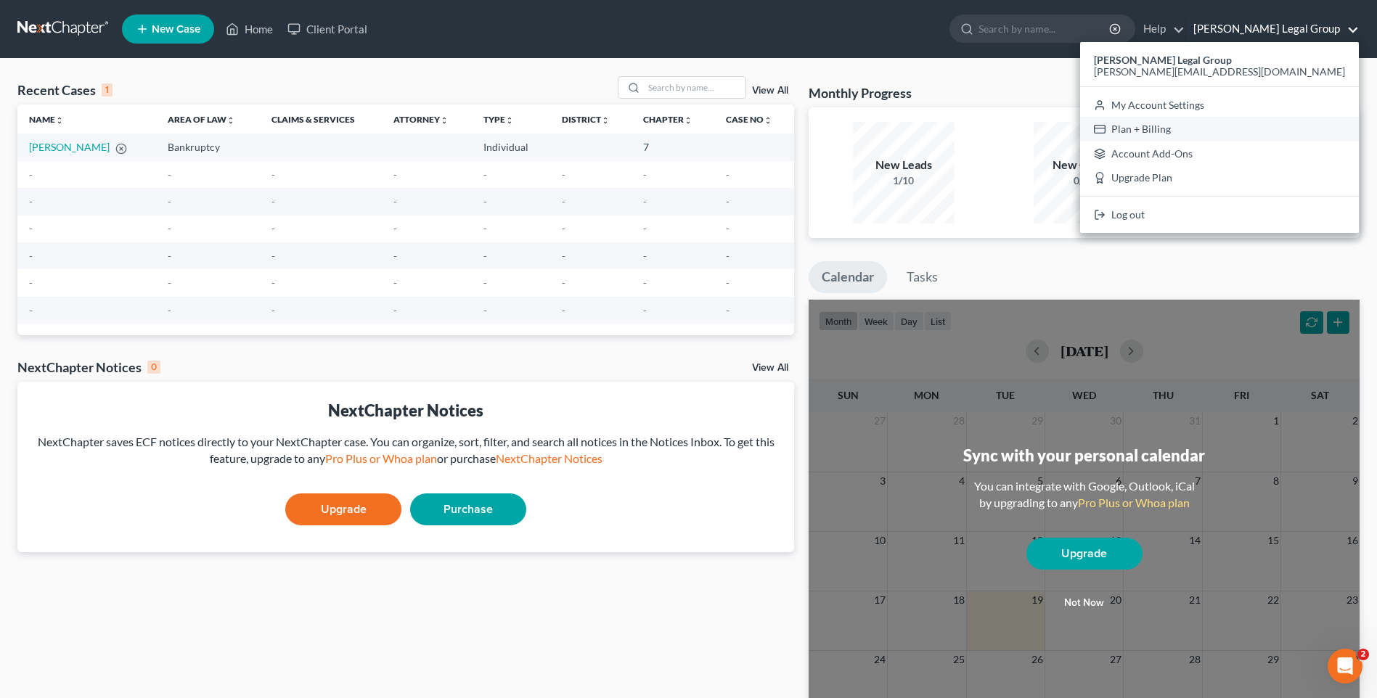
click at [1239, 127] on link "Plan + Billing" at bounding box center [1219, 129] width 279 height 25
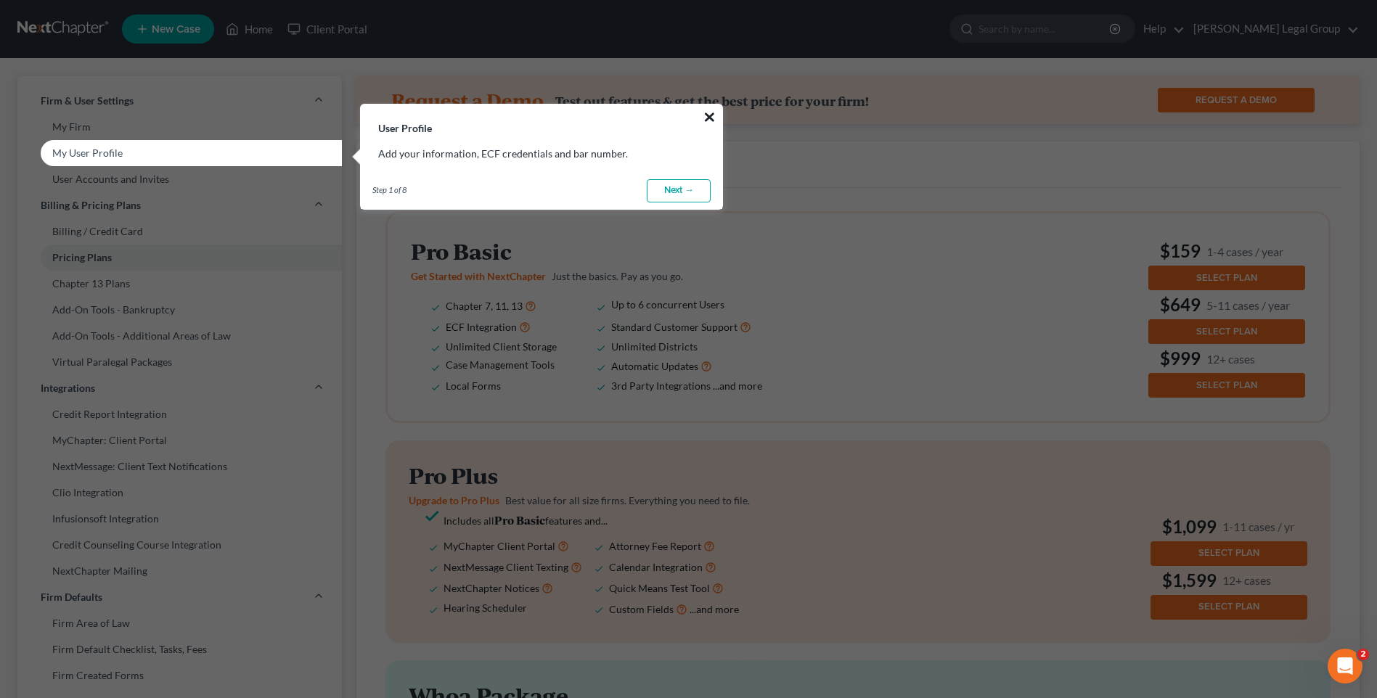
click at [713, 120] on button "×" at bounding box center [710, 116] width 14 height 23
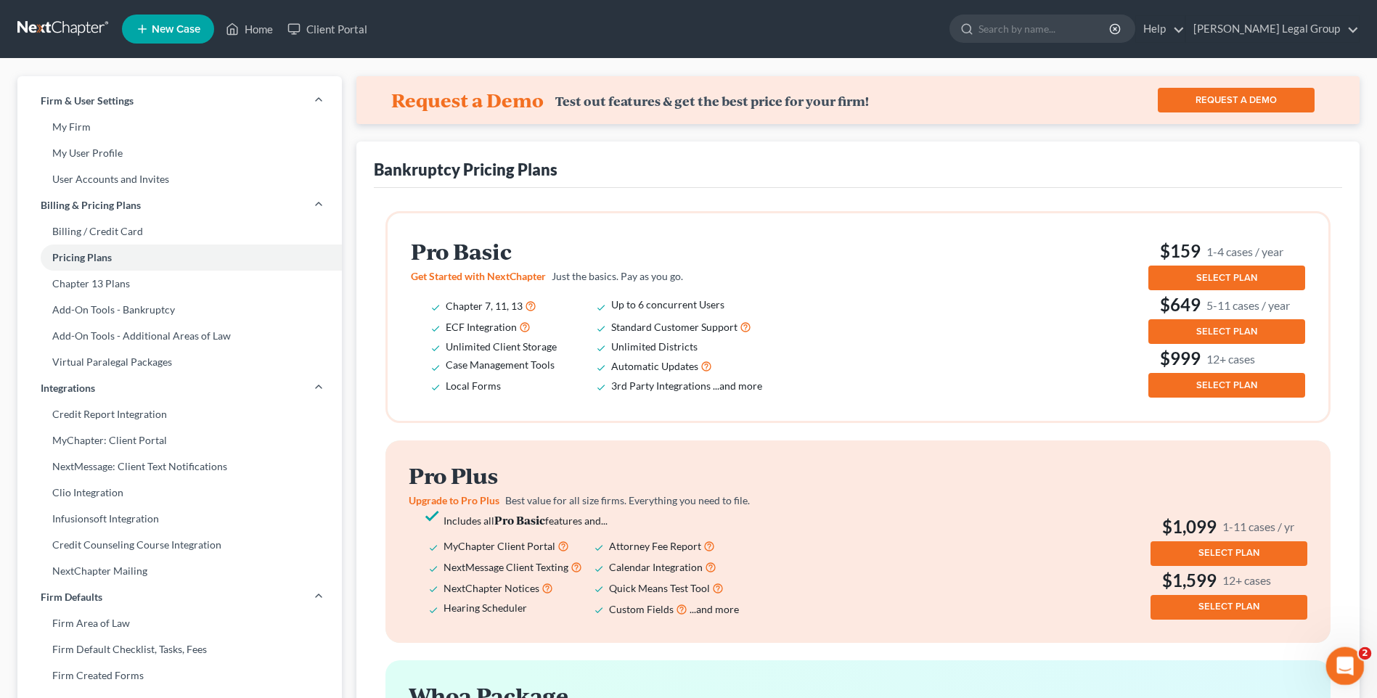
click at [1352, 671] on div "Open Intercom Messenger" at bounding box center [1343, 664] width 48 height 48
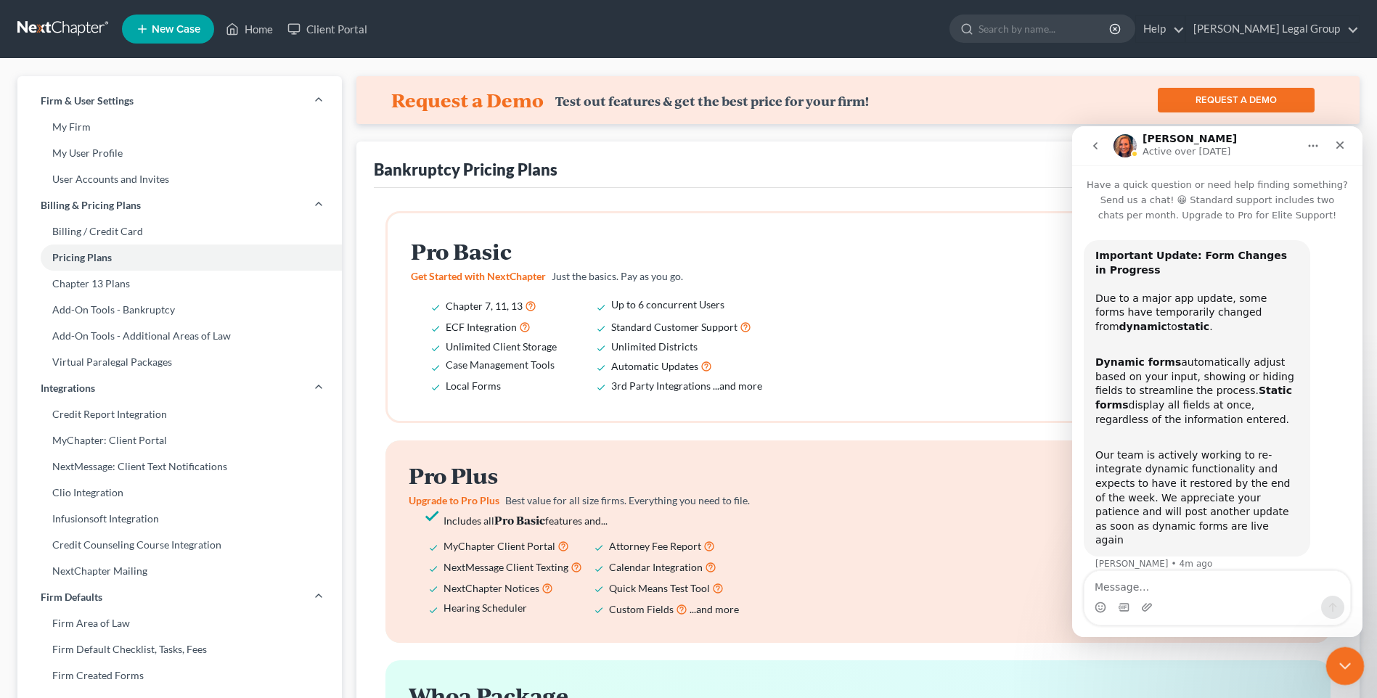
click at [1352, 670] on div "Close Intercom Messenger" at bounding box center [1342, 664] width 35 height 35
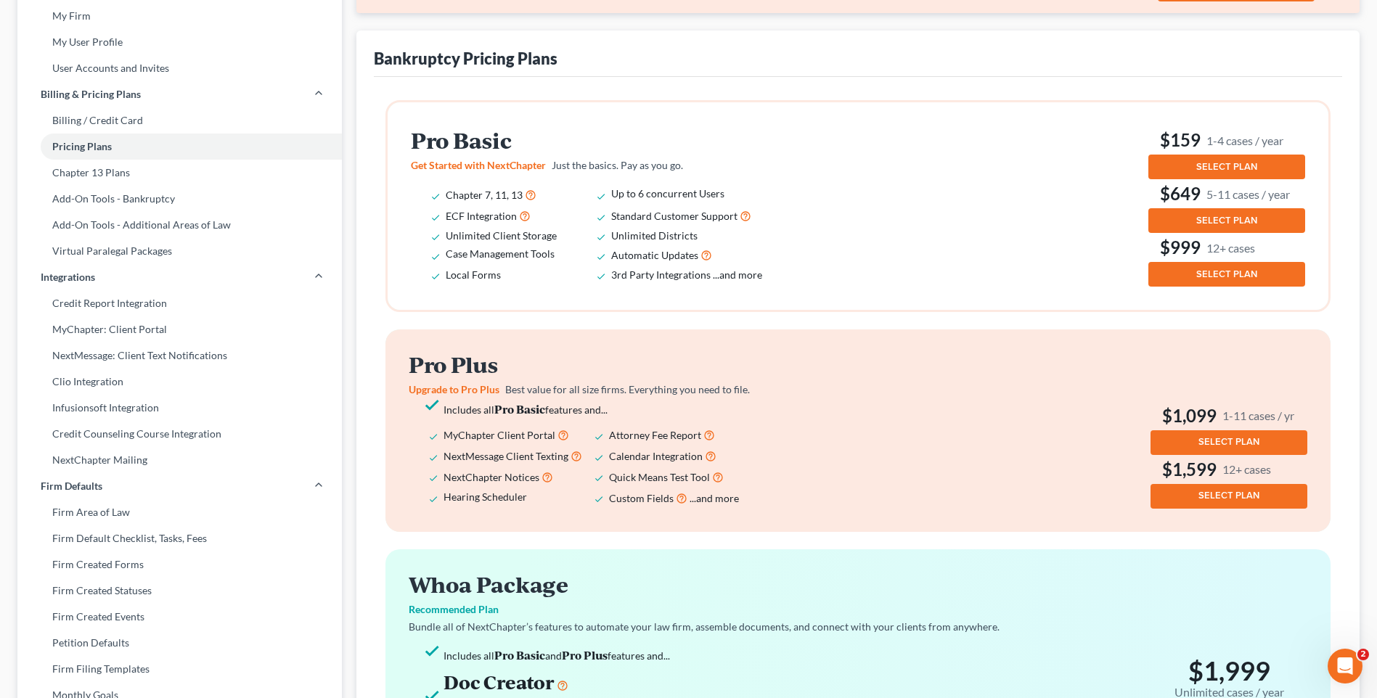
scroll to position [474, 0]
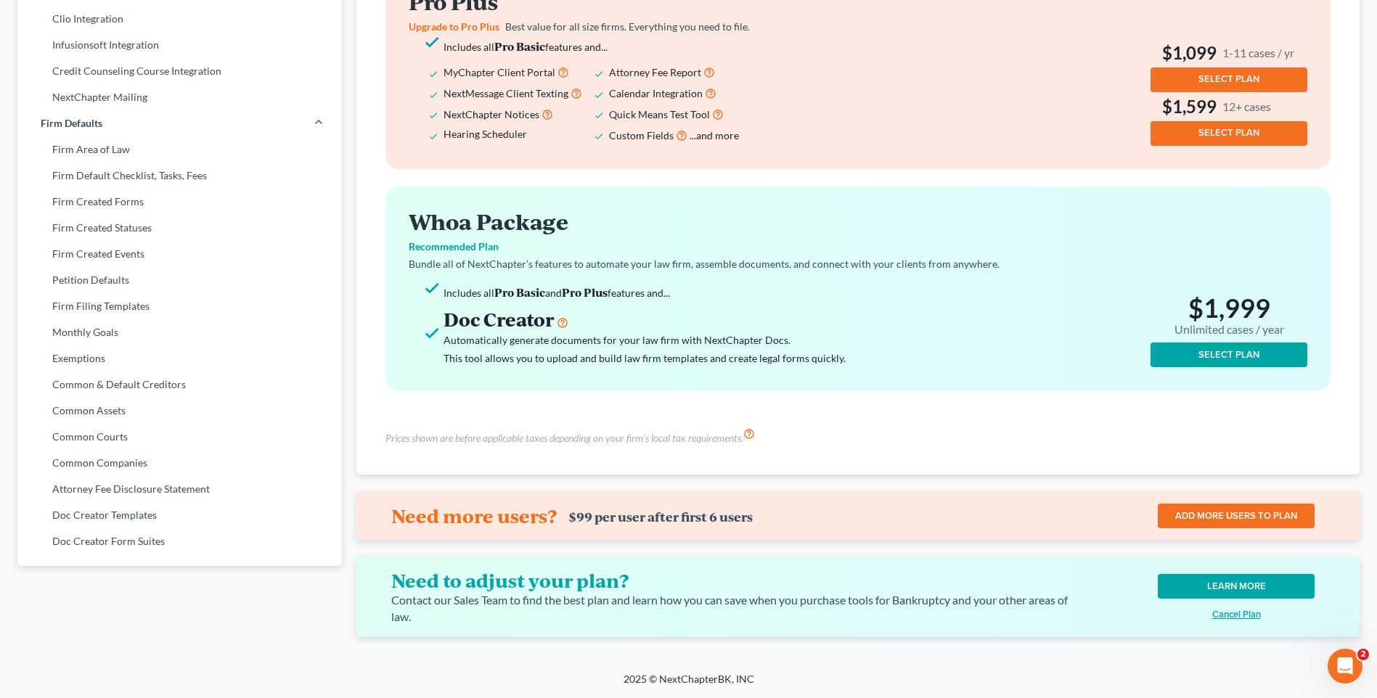
click at [1168, 356] on button "SELECT PLAN" at bounding box center [1228, 355] width 157 height 25
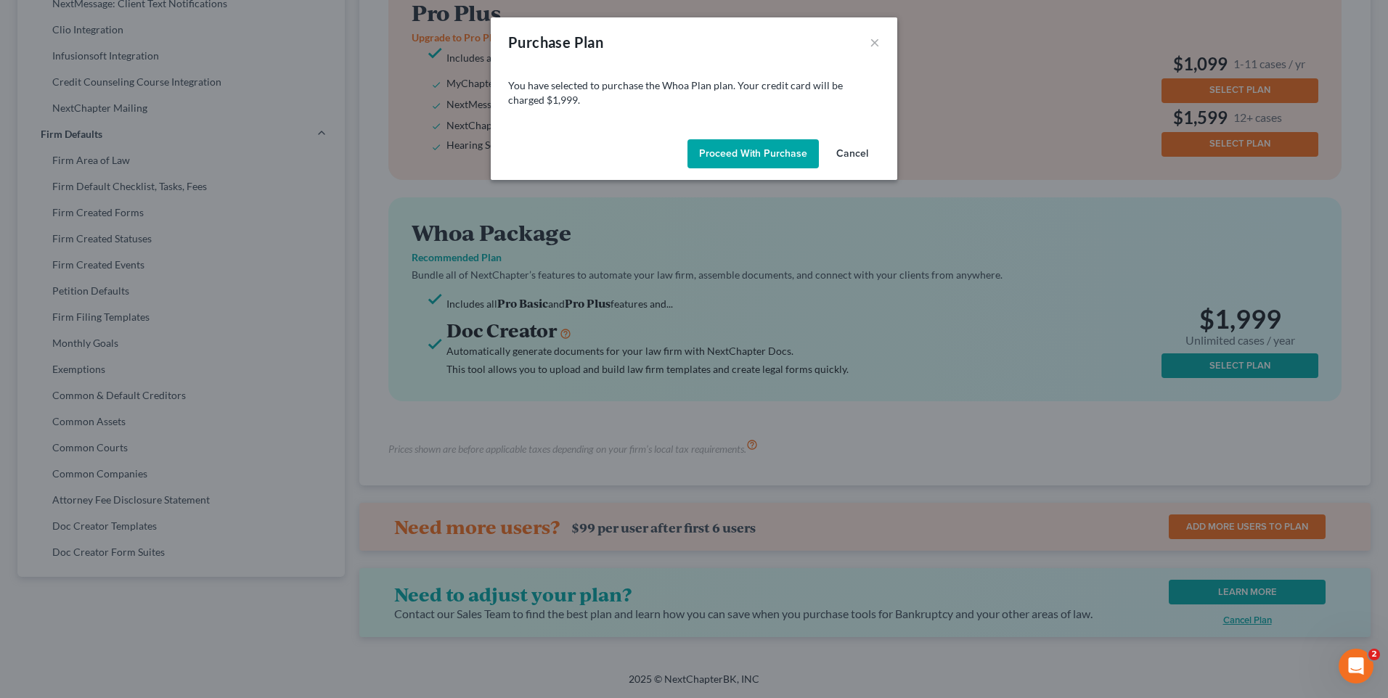
click at [878, 155] on button "Cancel" at bounding box center [852, 153] width 55 height 29
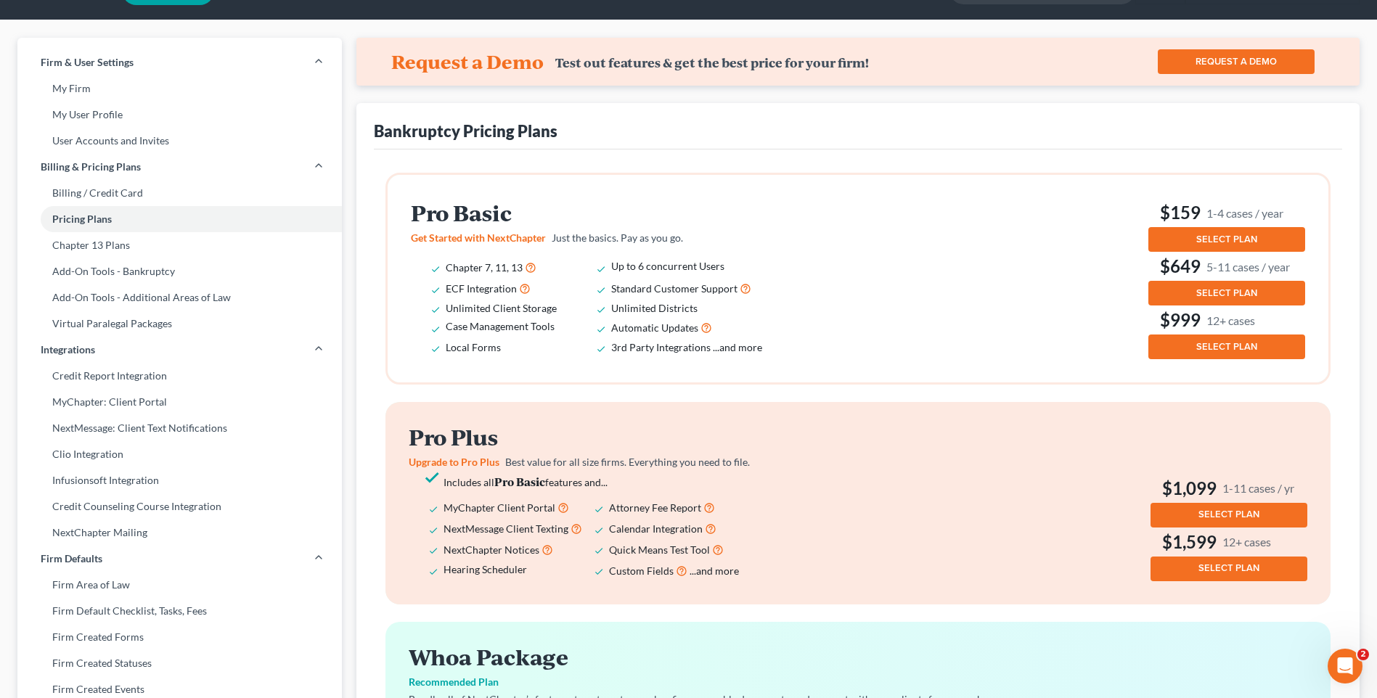
scroll to position [0, 0]
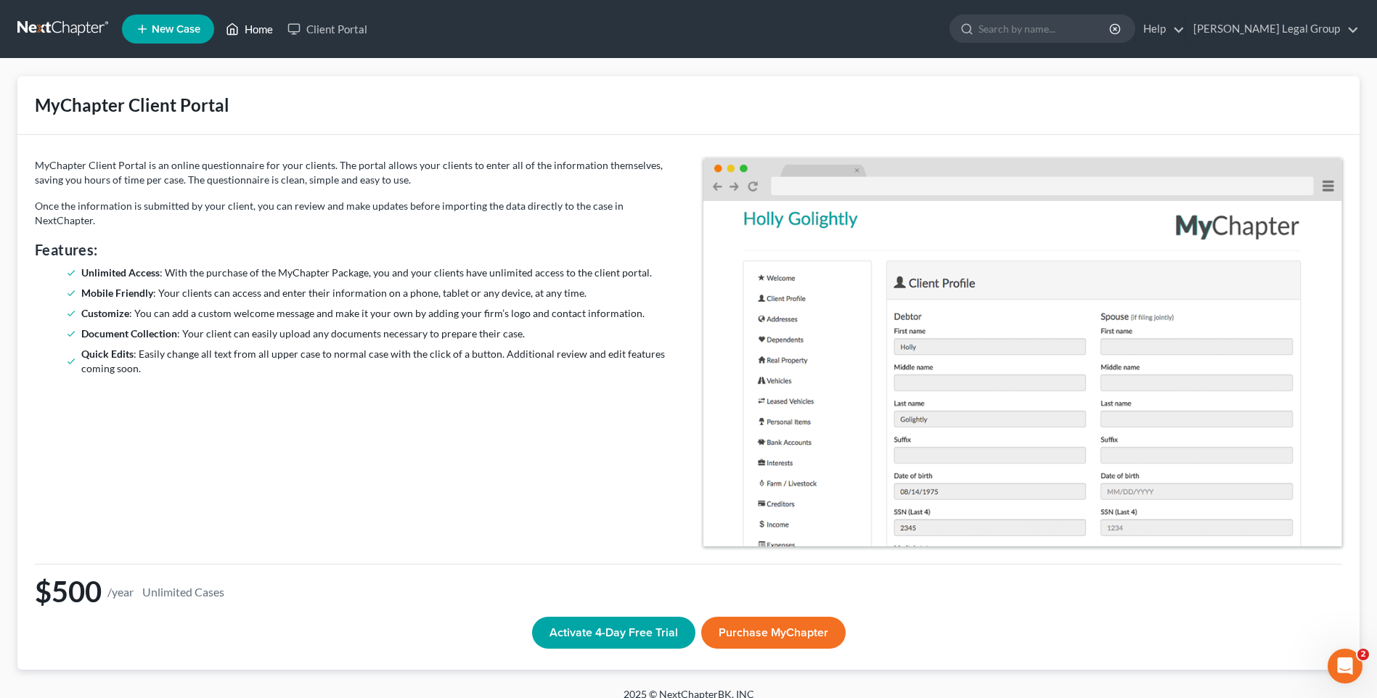
click at [267, 29] on link "Home" at bounding box center [249, 29] width 62 height 26
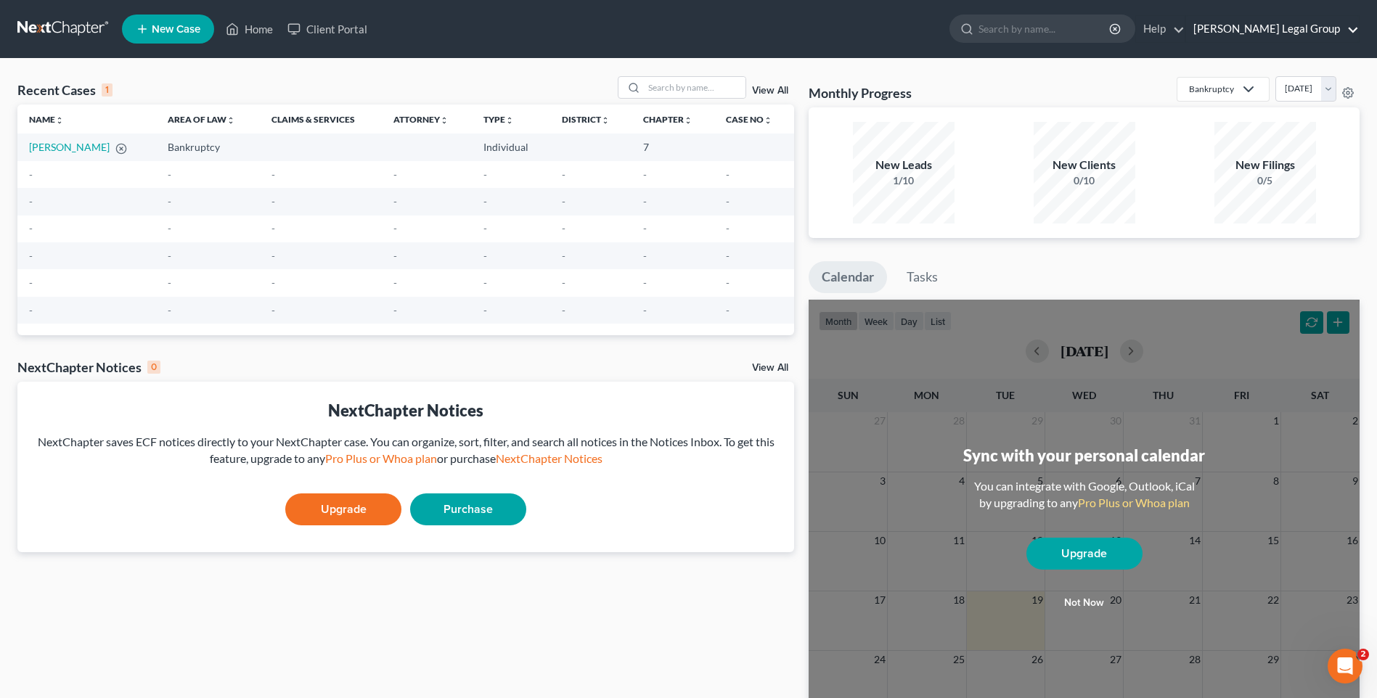
click at [1260, 20] on link "Riddle Legal Group" at bounding box center [1272, 29] width 173 height 26
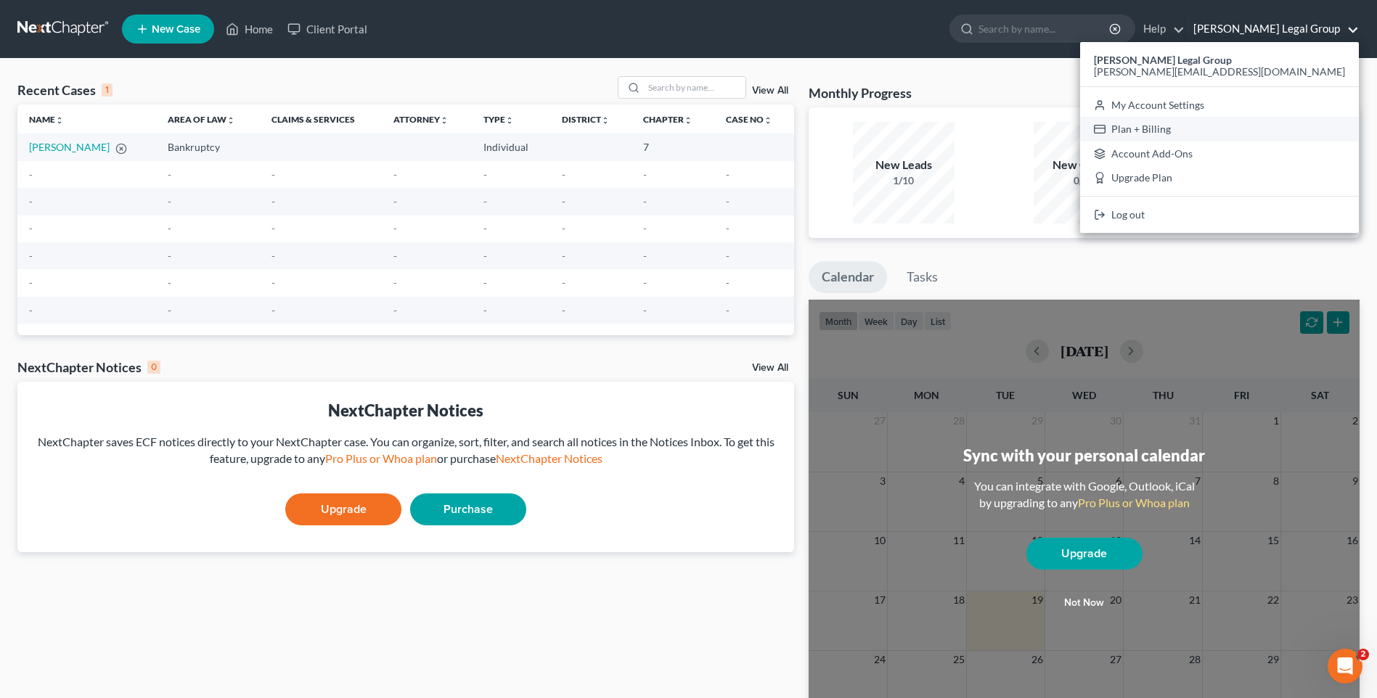
click at [1251, 131] on link "Plan + Billing" at bounding box center [1219, 129] width 279 height 25
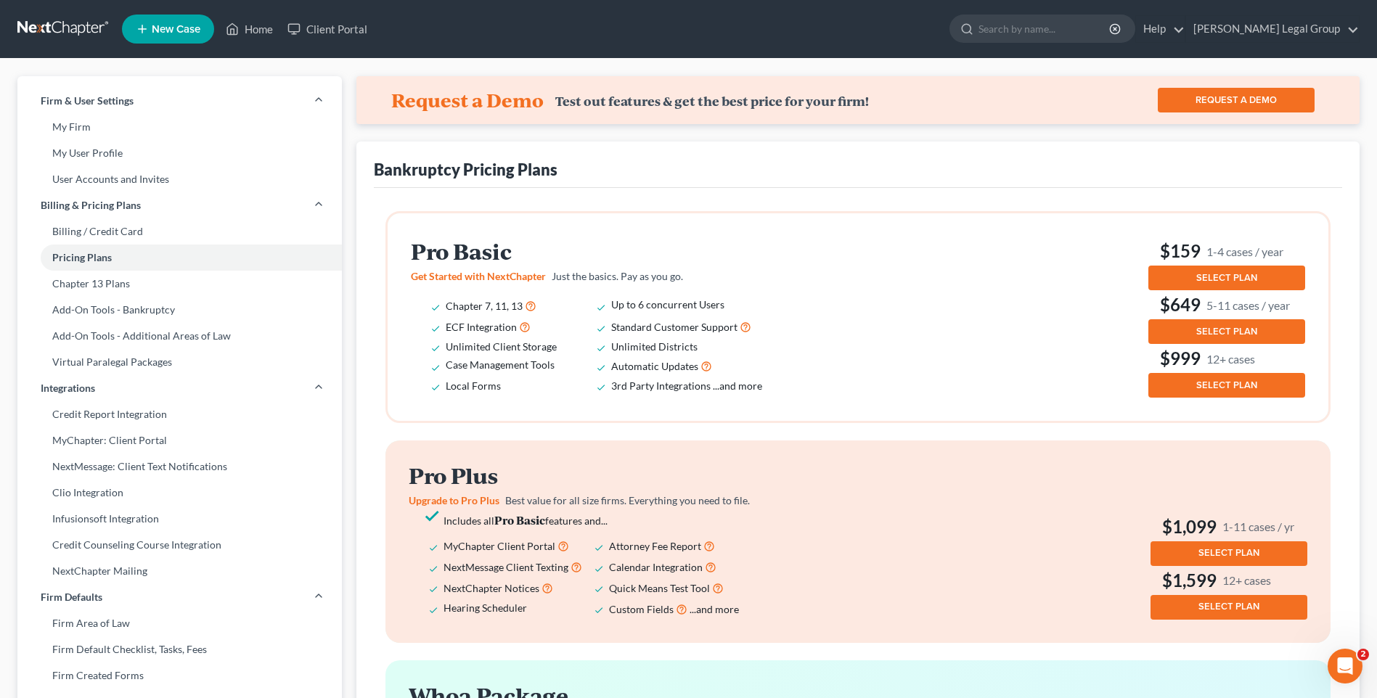
scroll to position [474, 0]
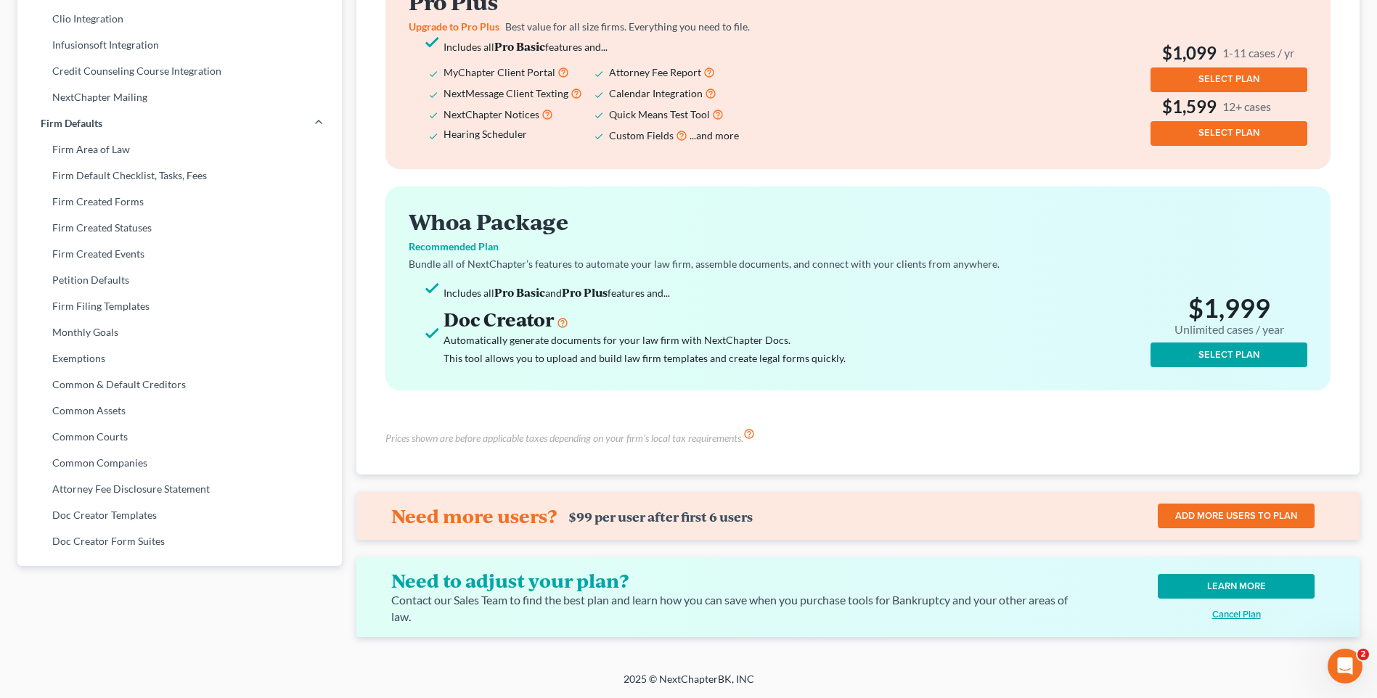
click at [1190, 345] on button "SELECT PLAN" at bounding box center [1228, 355] width 157 height 25
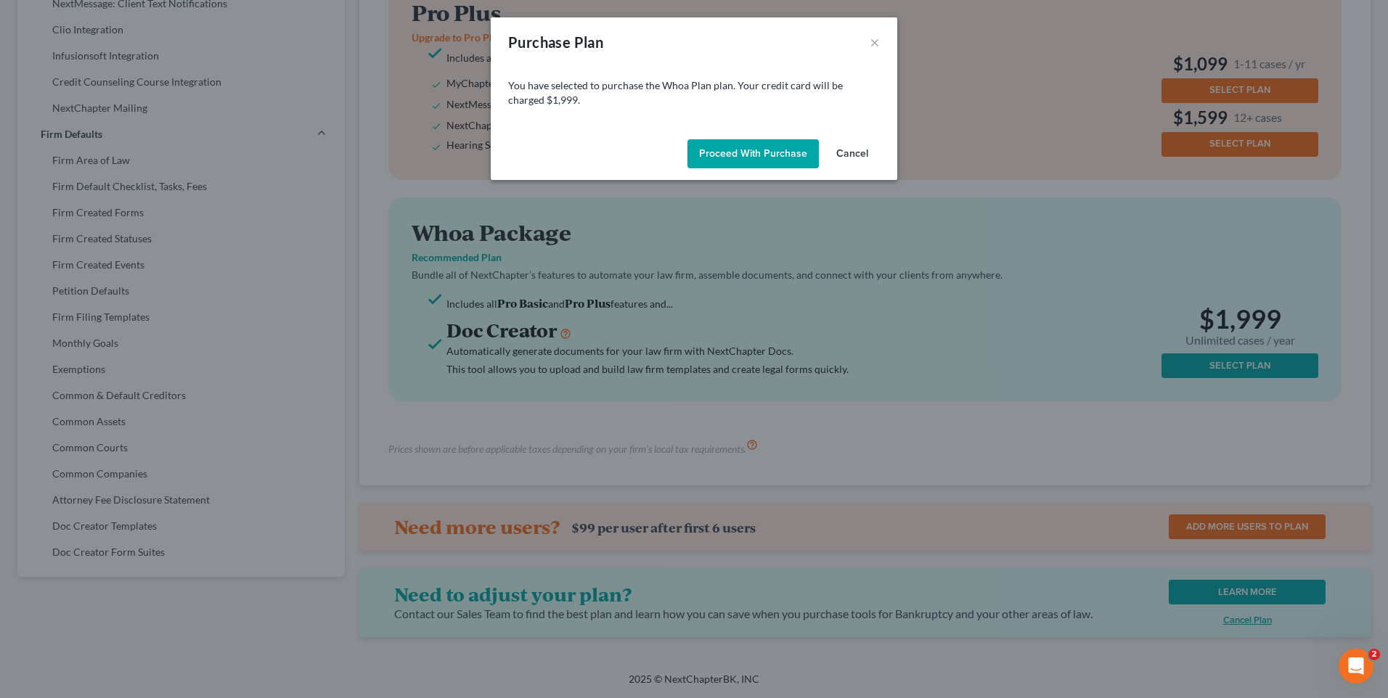
click at [848, 157] on button "Cancel" at bounding box center [852, 153] width 55 height 29
